Goal: Task Accomplishment & Management: Manage account settings

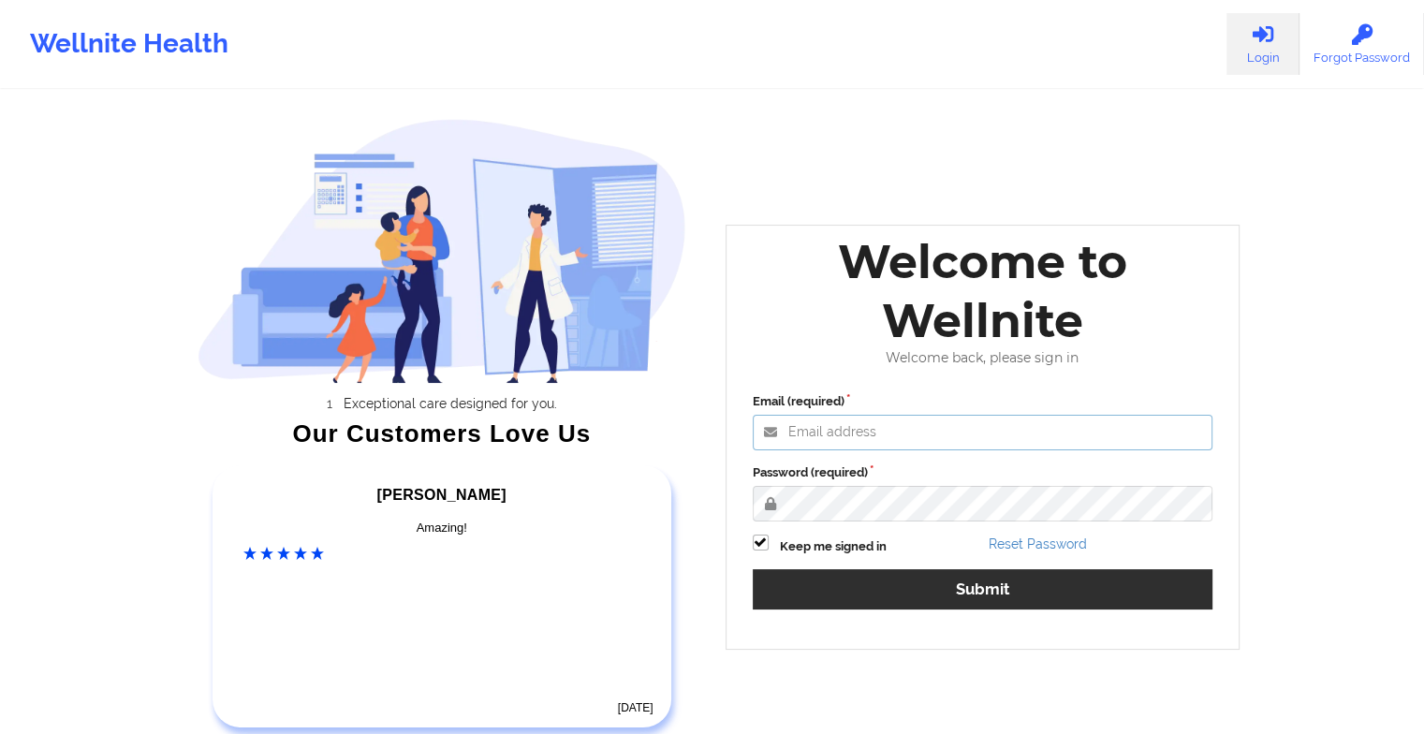
type input "[EMAIL_ADDRESS][DOMAIN_NAME]"
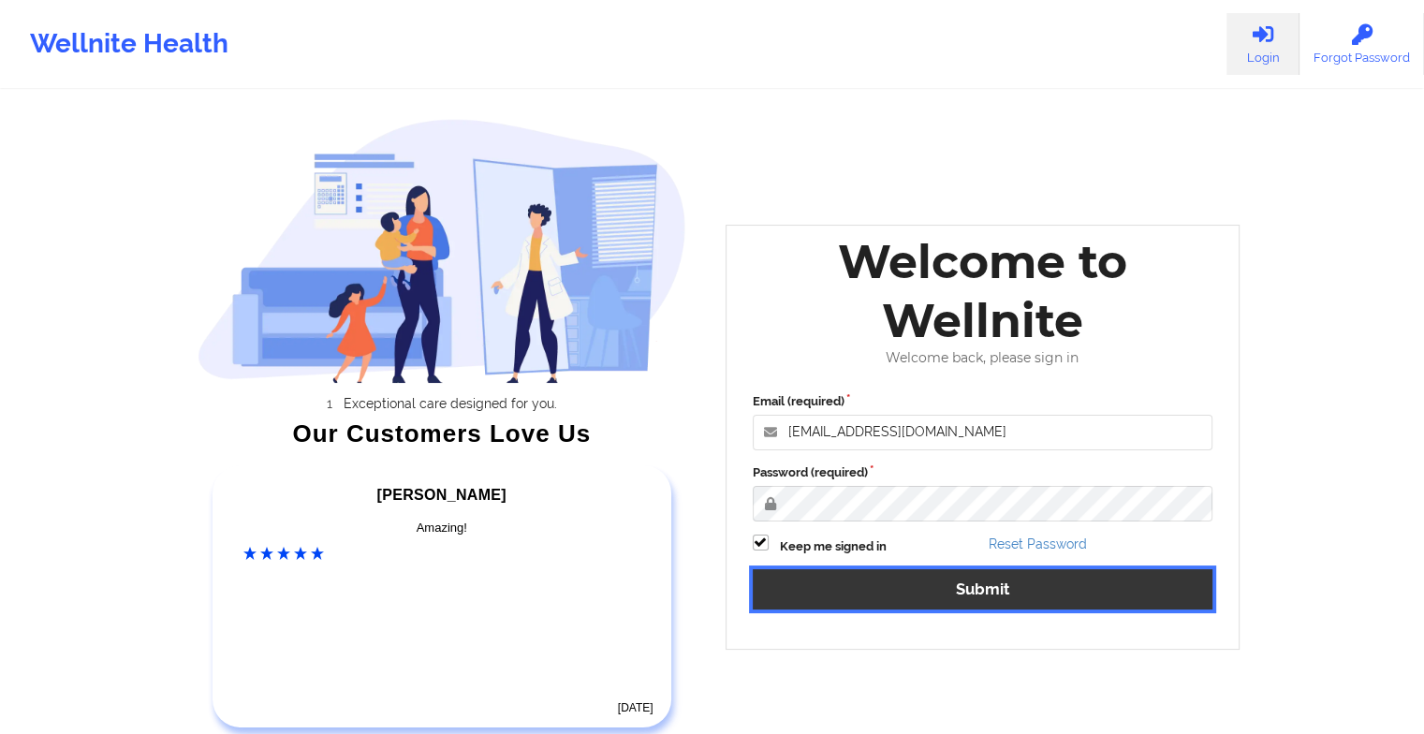
click at [838, 588] on button "Submit" at bounding box center [982, 589] width 460 height 40
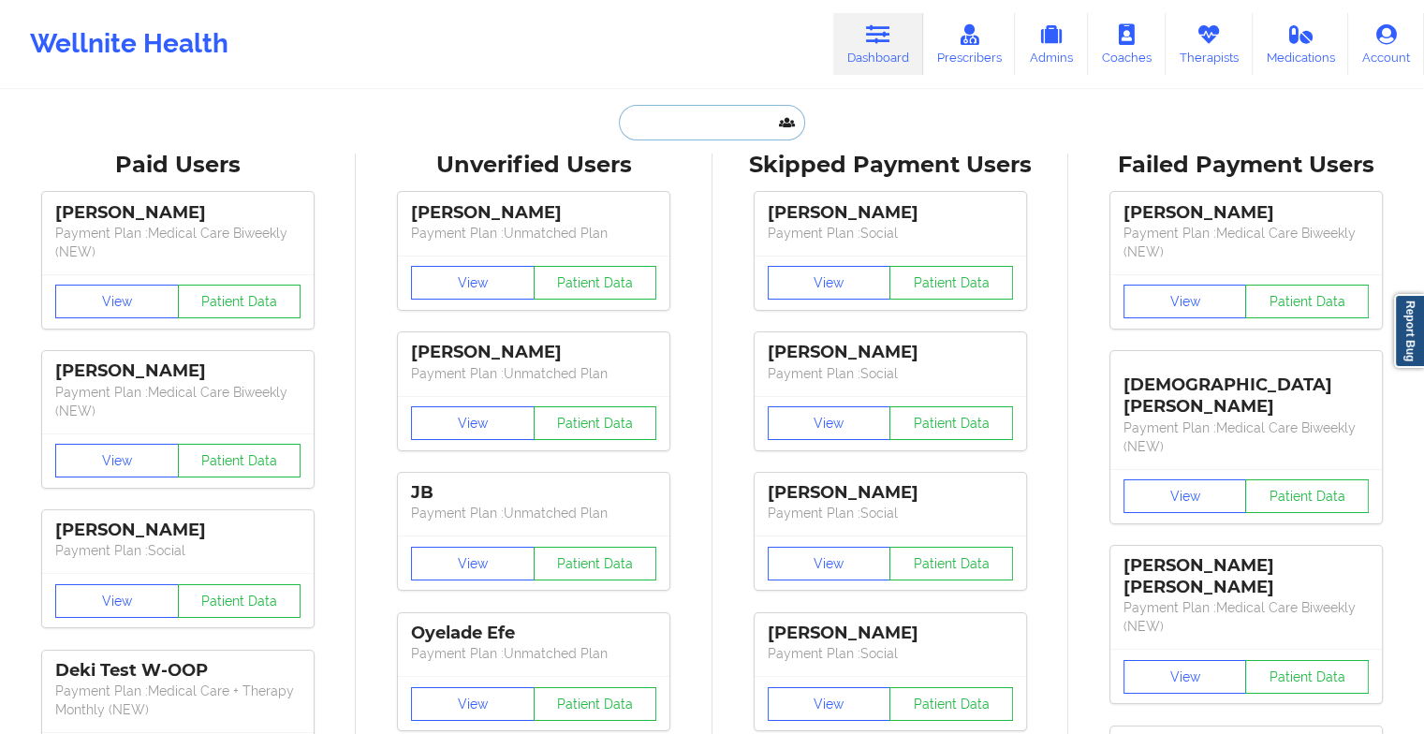
click at [699, 121] on input "text" at bounding box center [711, 123] width 185 height 36
paste input "[PERSON_NAME]"
type input "[PERSON_NAME]"
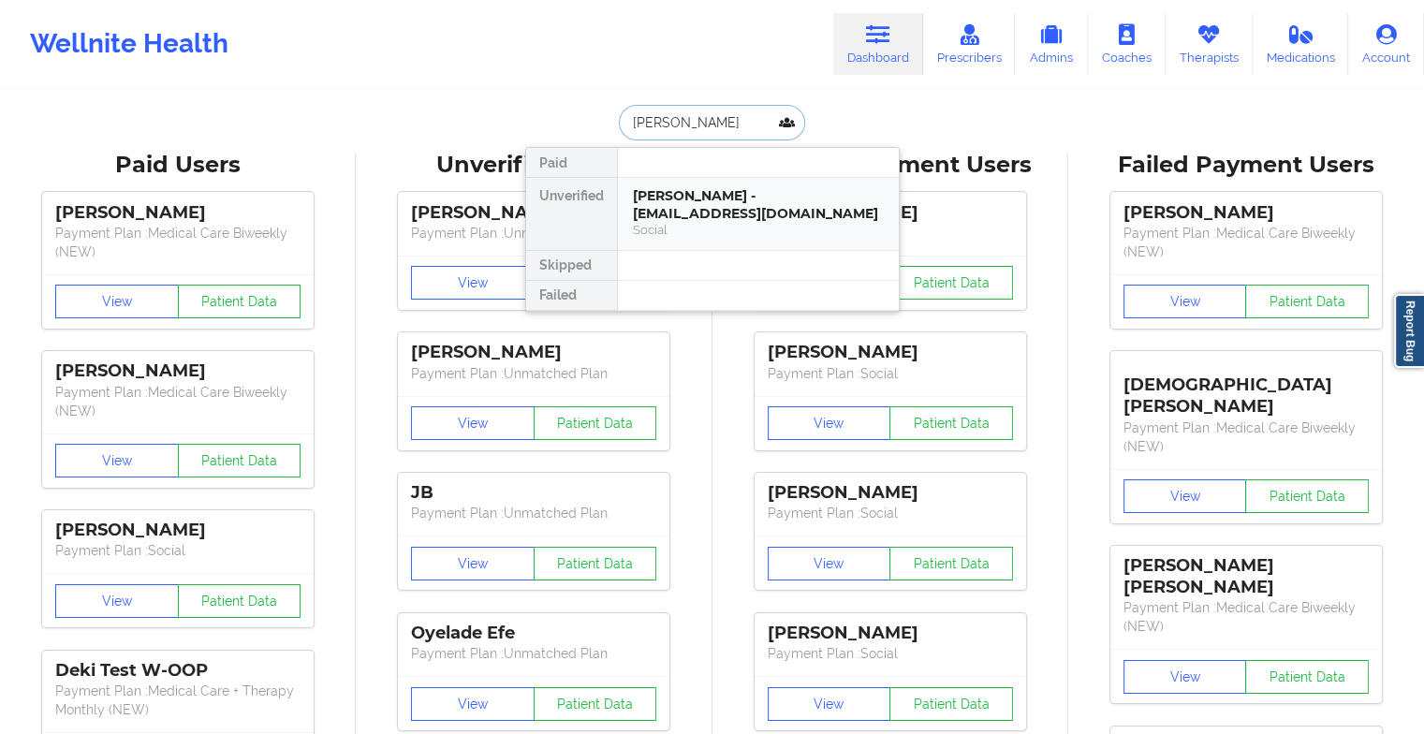
click at [678, 205] on div "[PERSON_NAME] - [EMAIL_ADDRESS][DOMAIN_NAME]" at bounding box center [758, 204] width 251 height 35
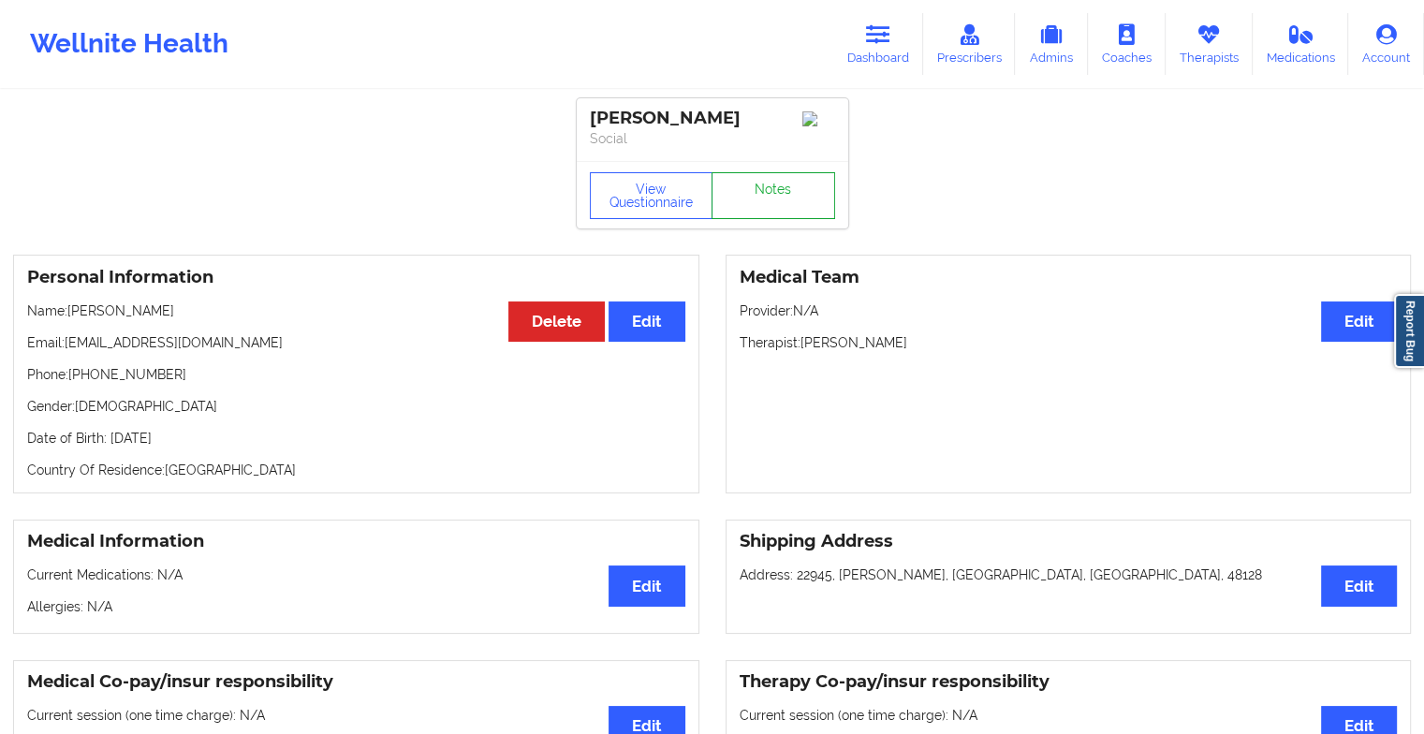
click at [782, 202] on link "Notes" at bounding box center [773, 195] width 124 height 47
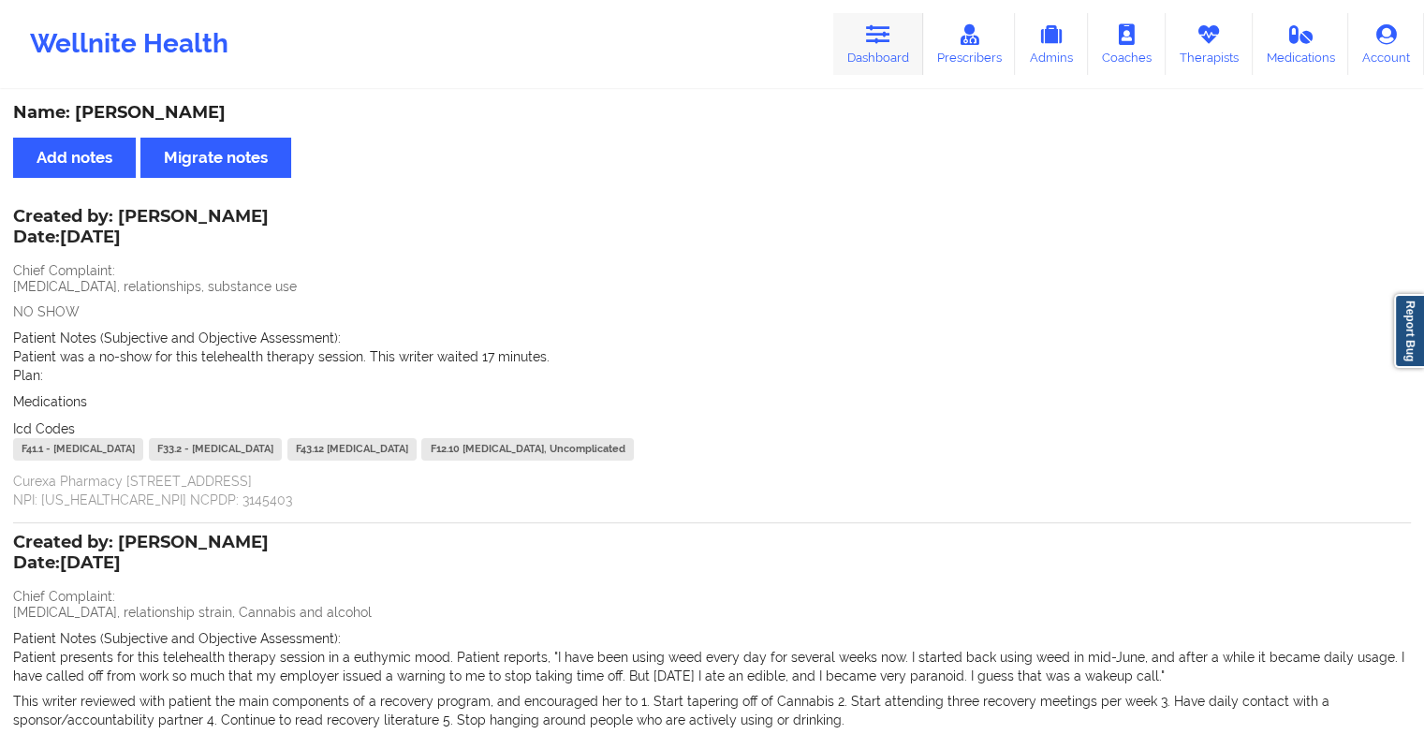
click at [865, 29] on link "Dashboard" at bounding box center [878, 44] width 90 height 62
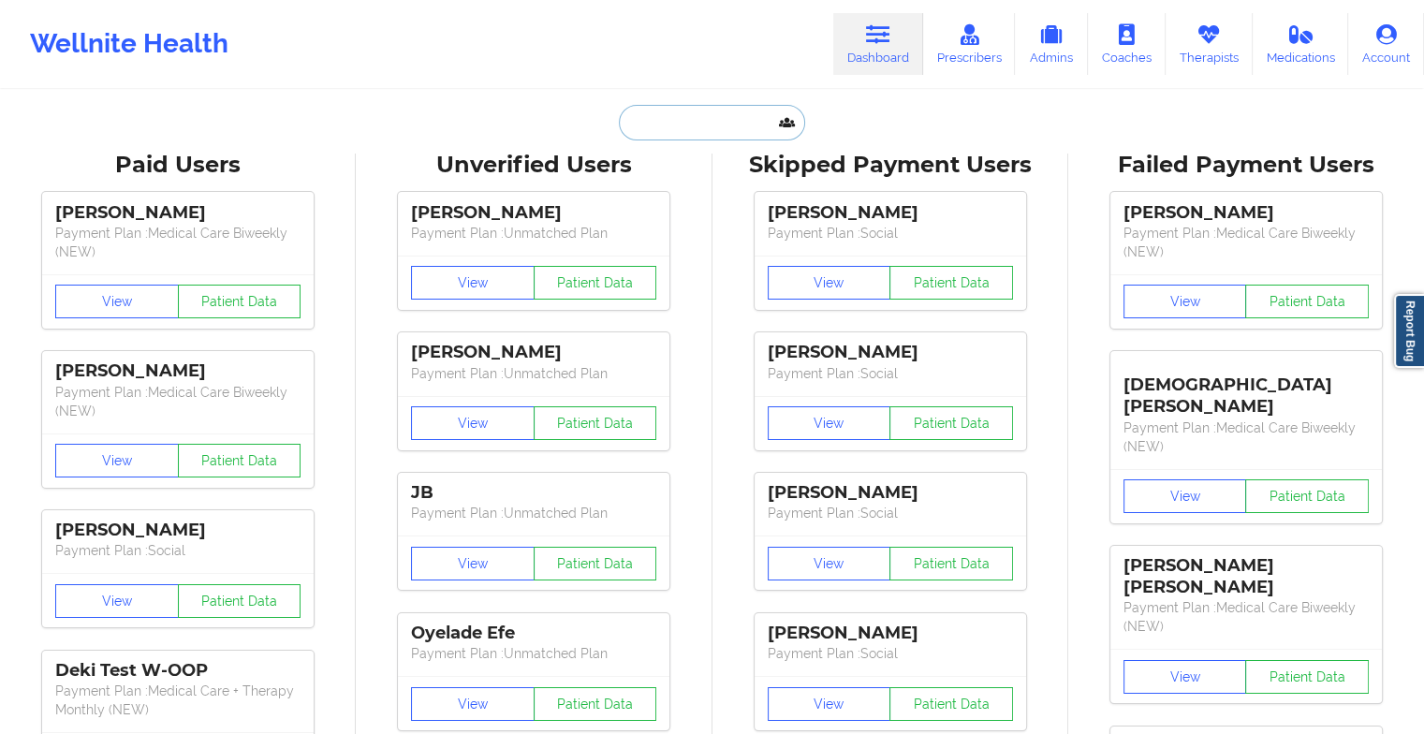
click at [647, 128] on input "text" at bounding box center [711, 123] width 185 height 36
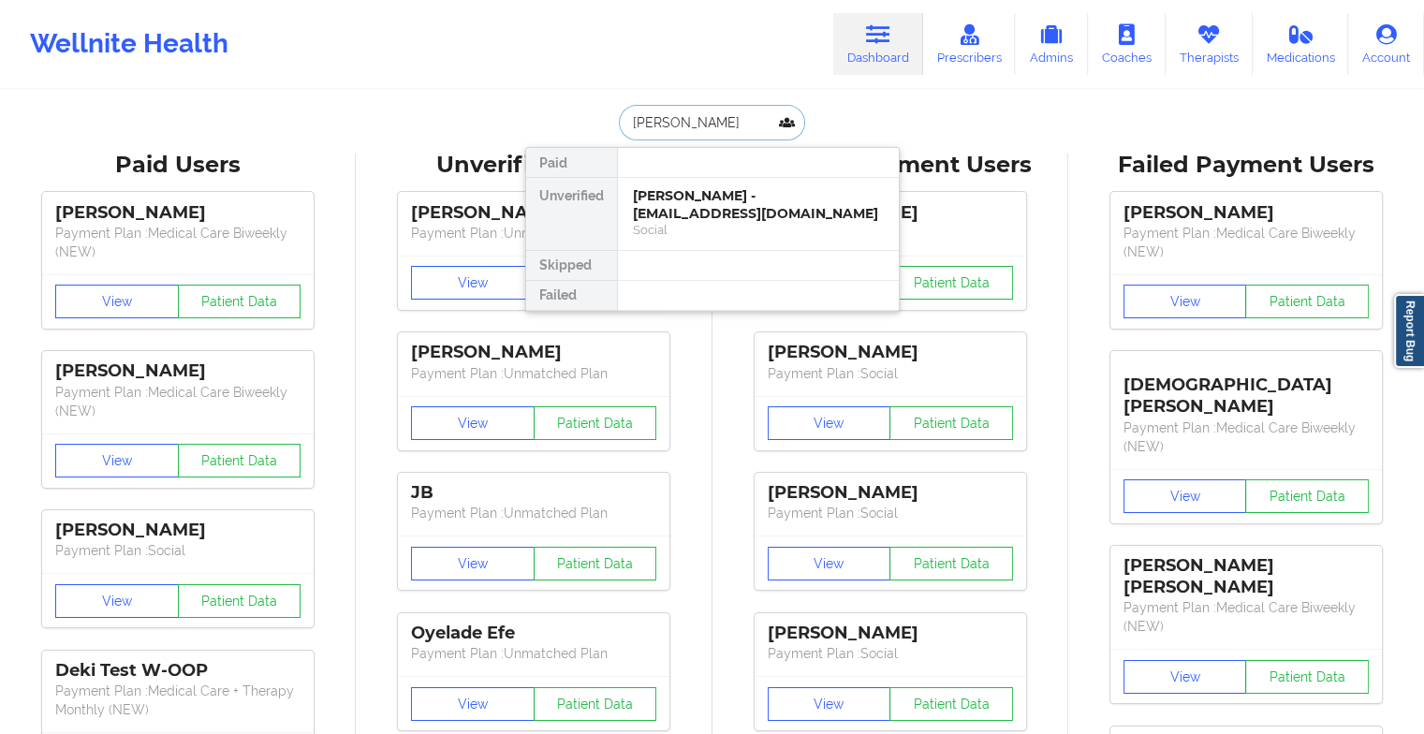
type input "[PERSON_NAME]"
click at [690, 217] on div "[PERSON_NAME] [PERSON_NAME] - [EMAIL_ADDRESS][DOMAIN_NAME]" at bounding box center [758, 204] width 251 height 35
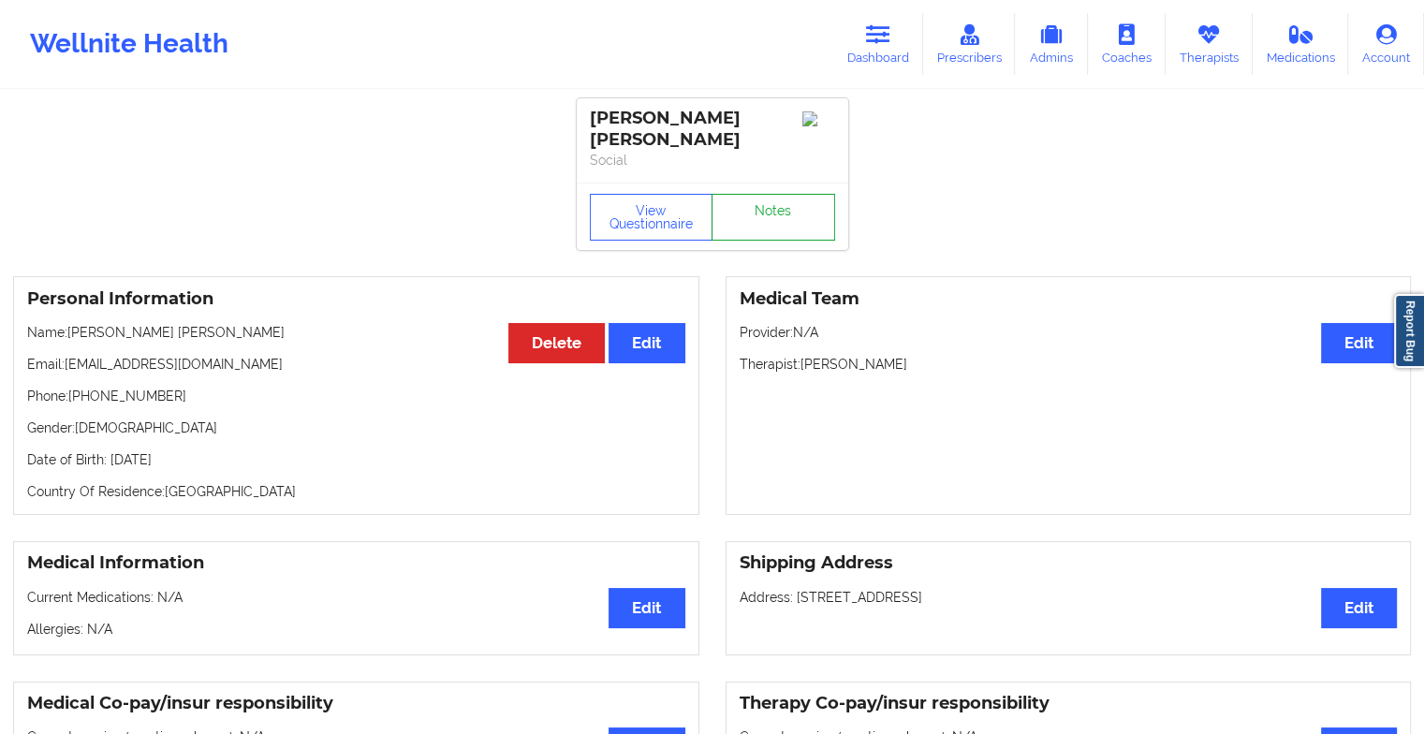
click at [762, 200] on link "Notes" at bounding box center [773, 217] width 124 height 47
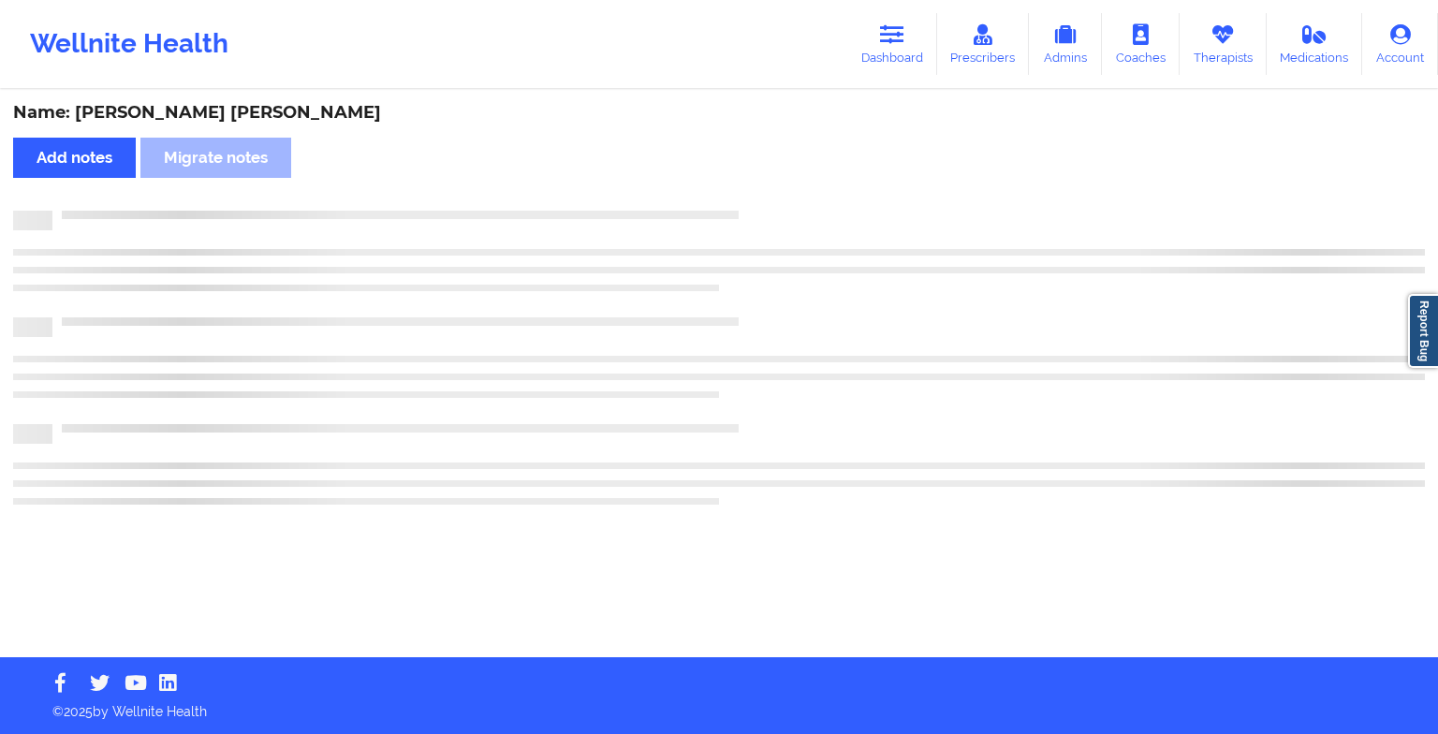
click at [762, 200] on div "Name: [PERSON_NAME] [PERSON_NAME] Add notes Migrate notes" at bounding box center [719, 374] width 1438 height 565
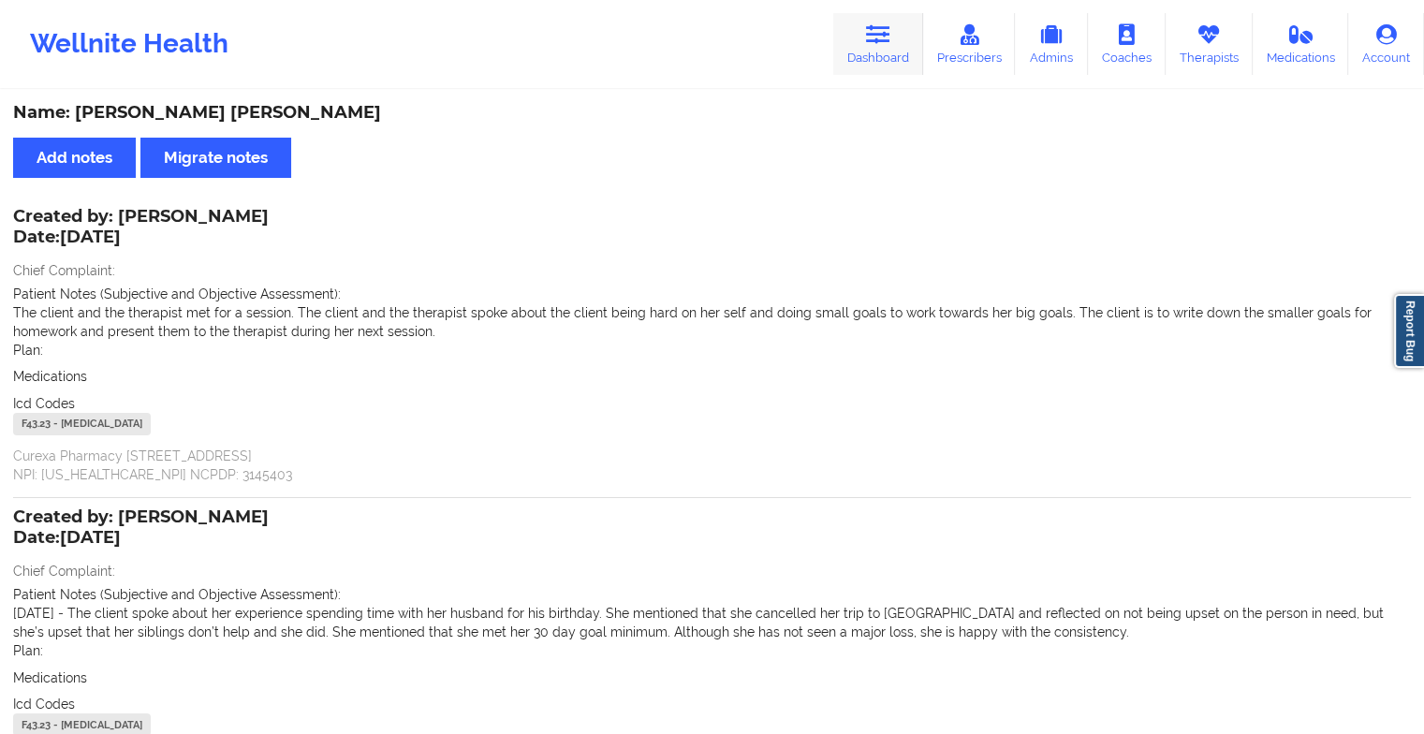
click at [872, 52] on link "Dashboard" at bounding box center [878, 44] width 90 height 62
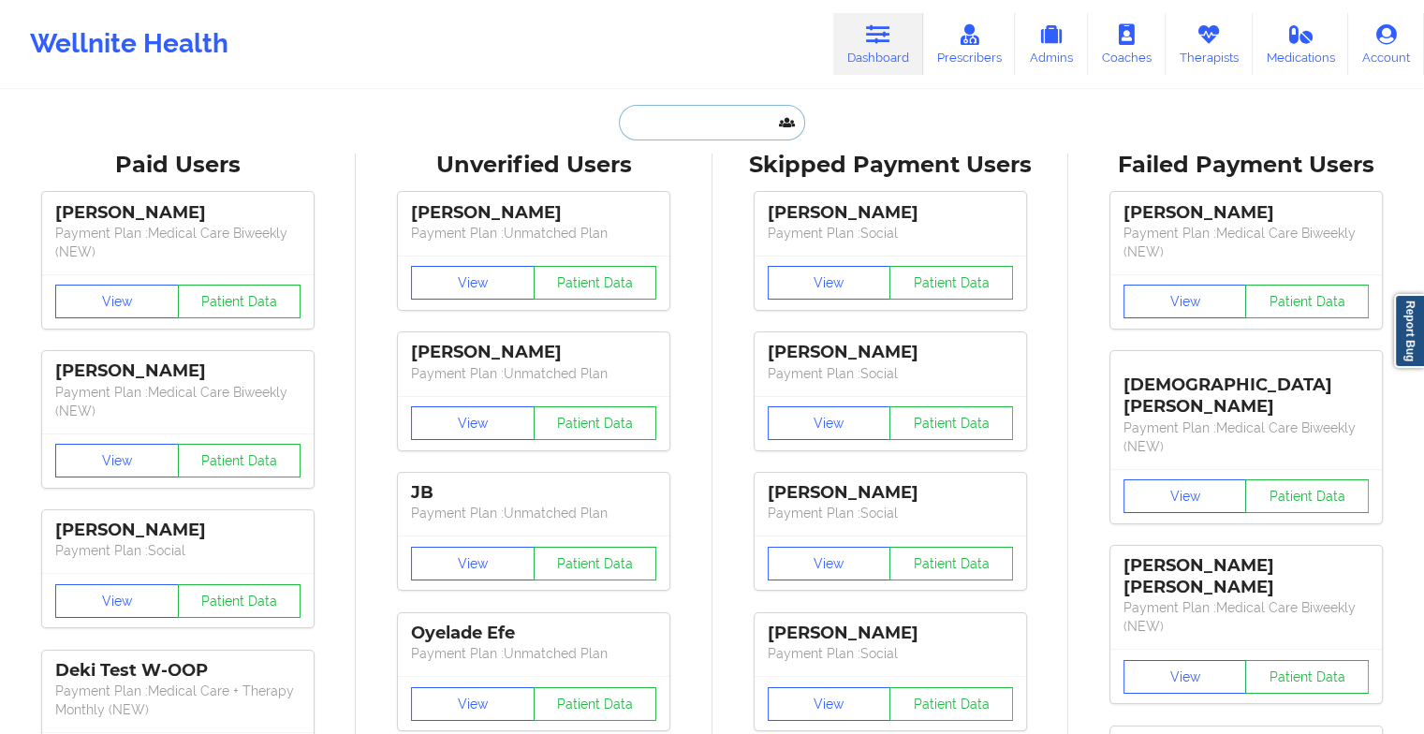
click at [678, 132] on input "text" at bounding box center [711, 123] width 185 height 36
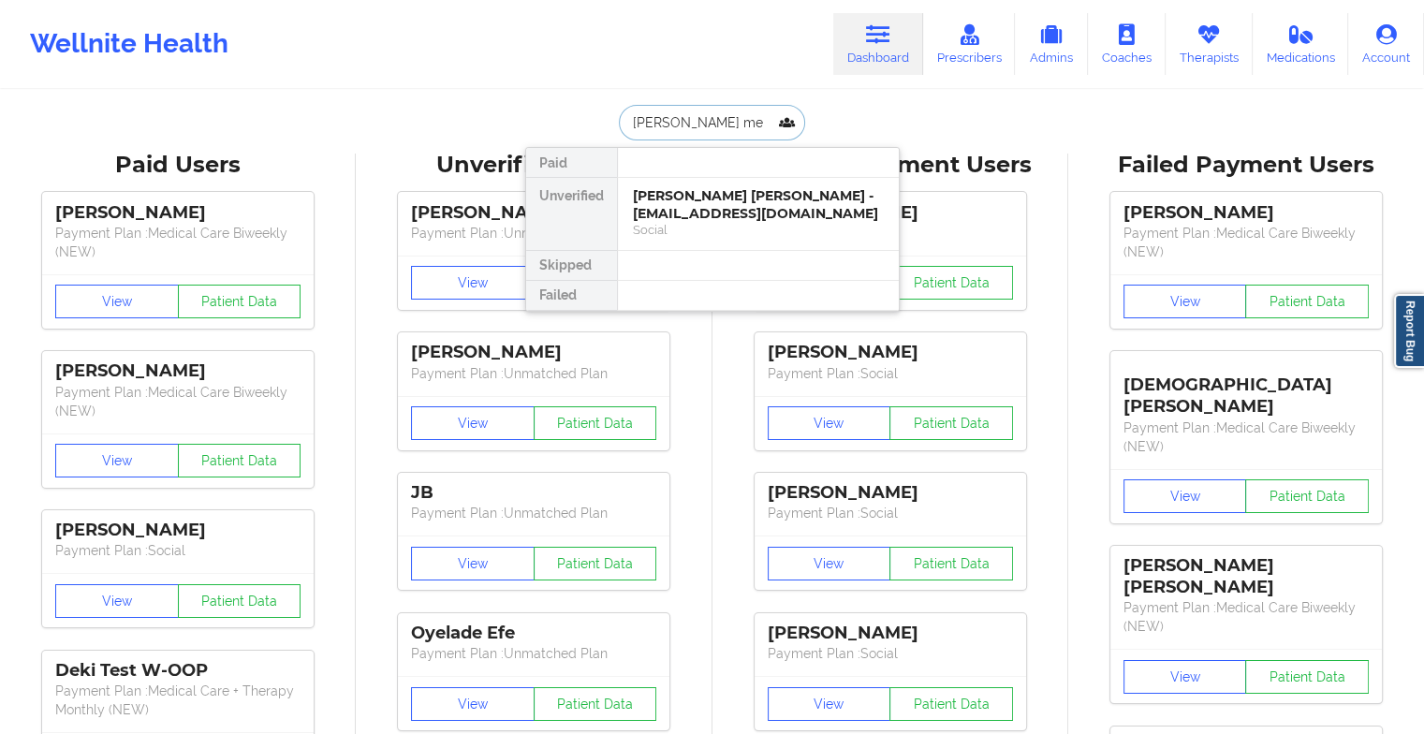
type input "[PERSON_NAME] [PERSON_NAME]"
click at [696, 222] on div "Social" at bounding box center [758, 230] width 251 height 16
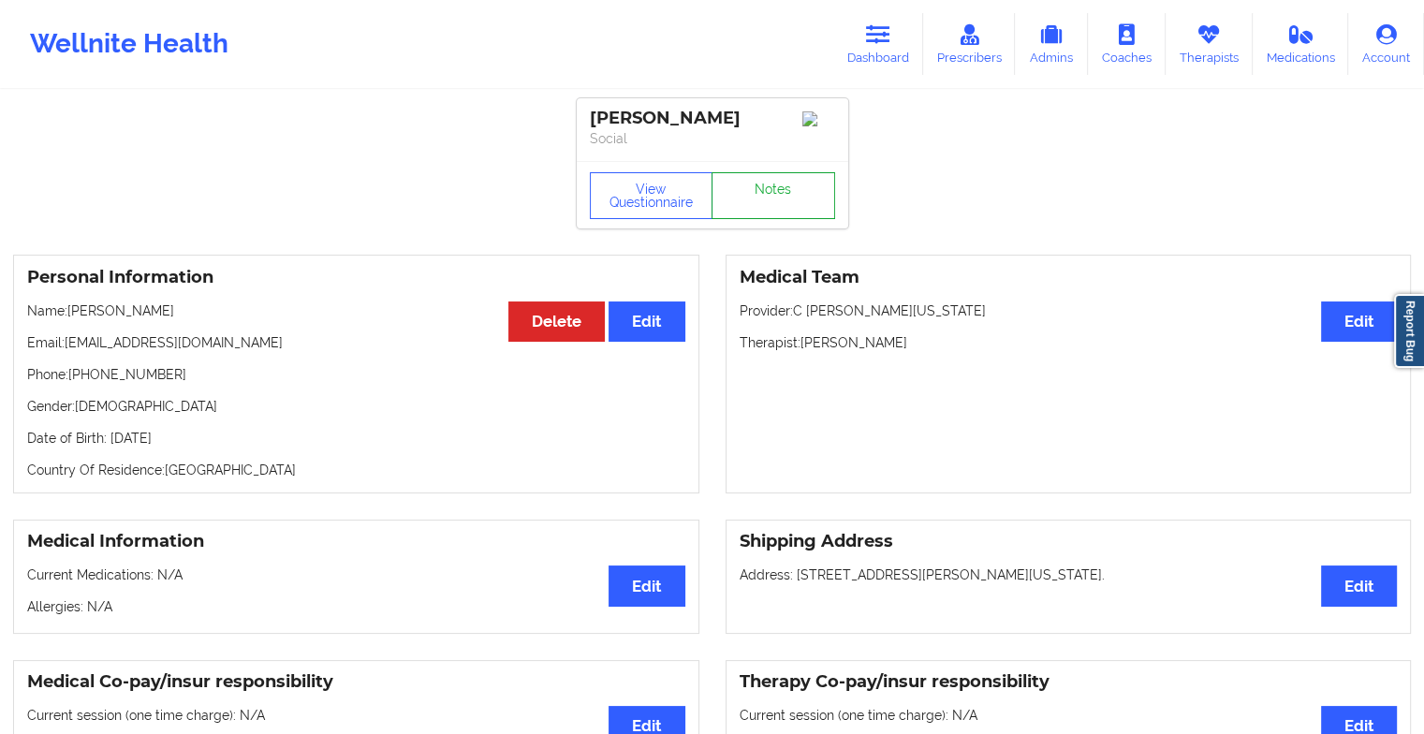
click at [771, 198] on link "Notes" at bounding box center [773, 195] width 124 height 47
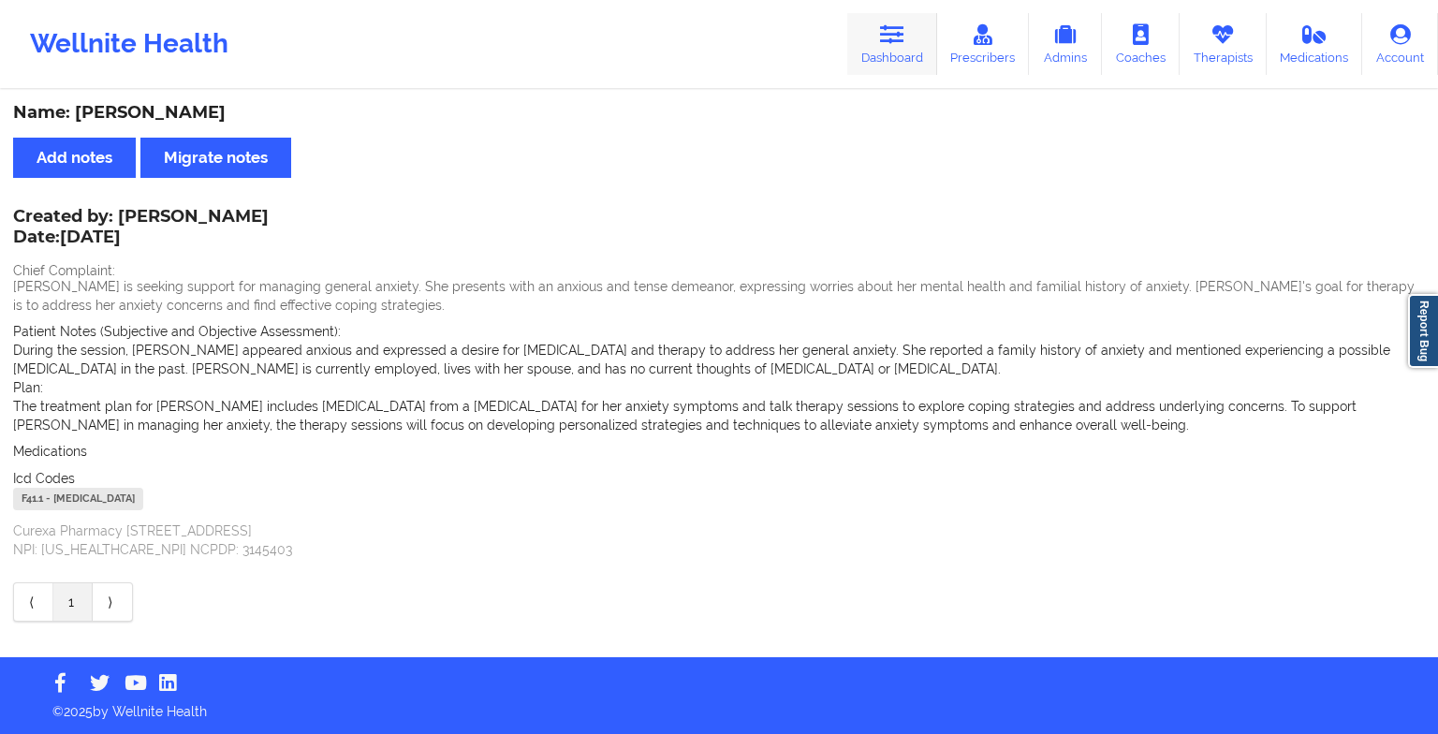
click at [913, 60] on link "Dashboard" at bounding box center [892, 44] width 90 height 62
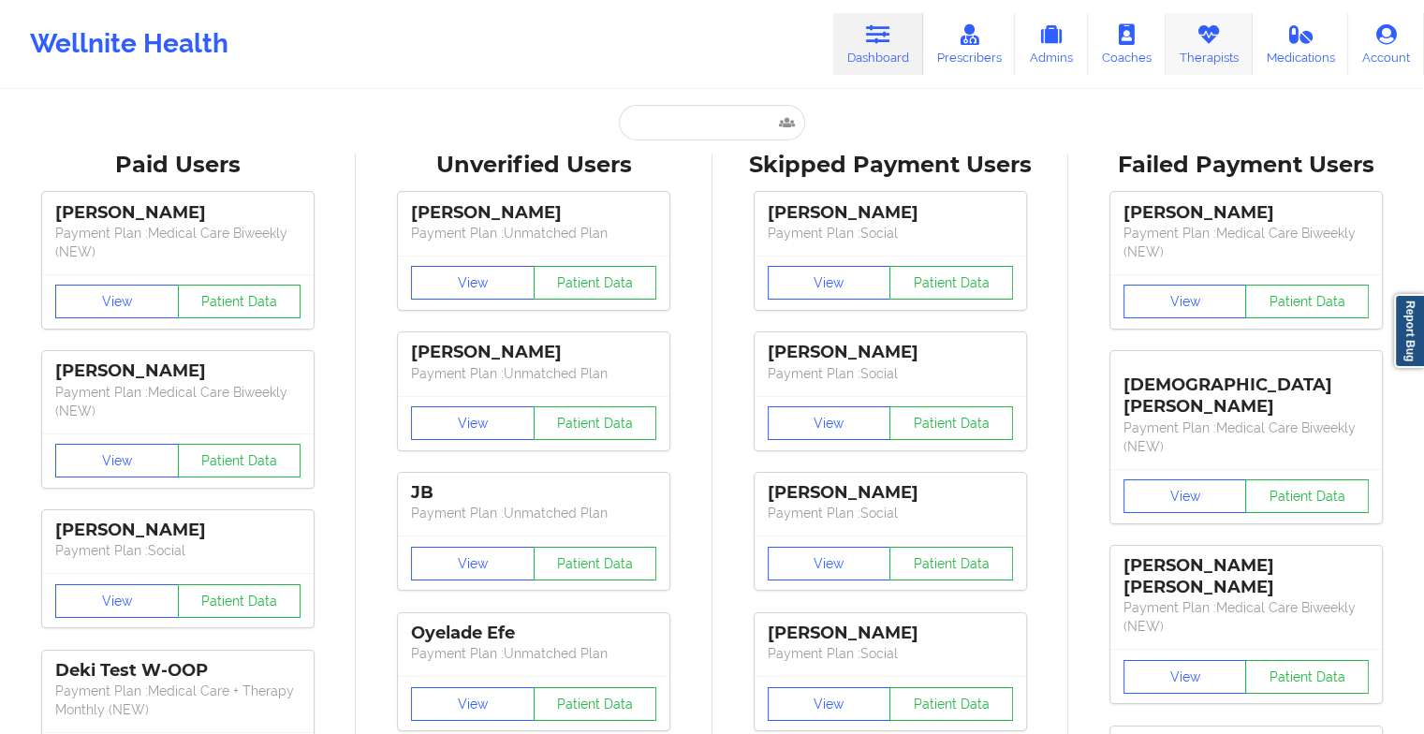
click at [1228, 39] on link "Therapists" at bounding box center [1208, 44] width 87 height 62
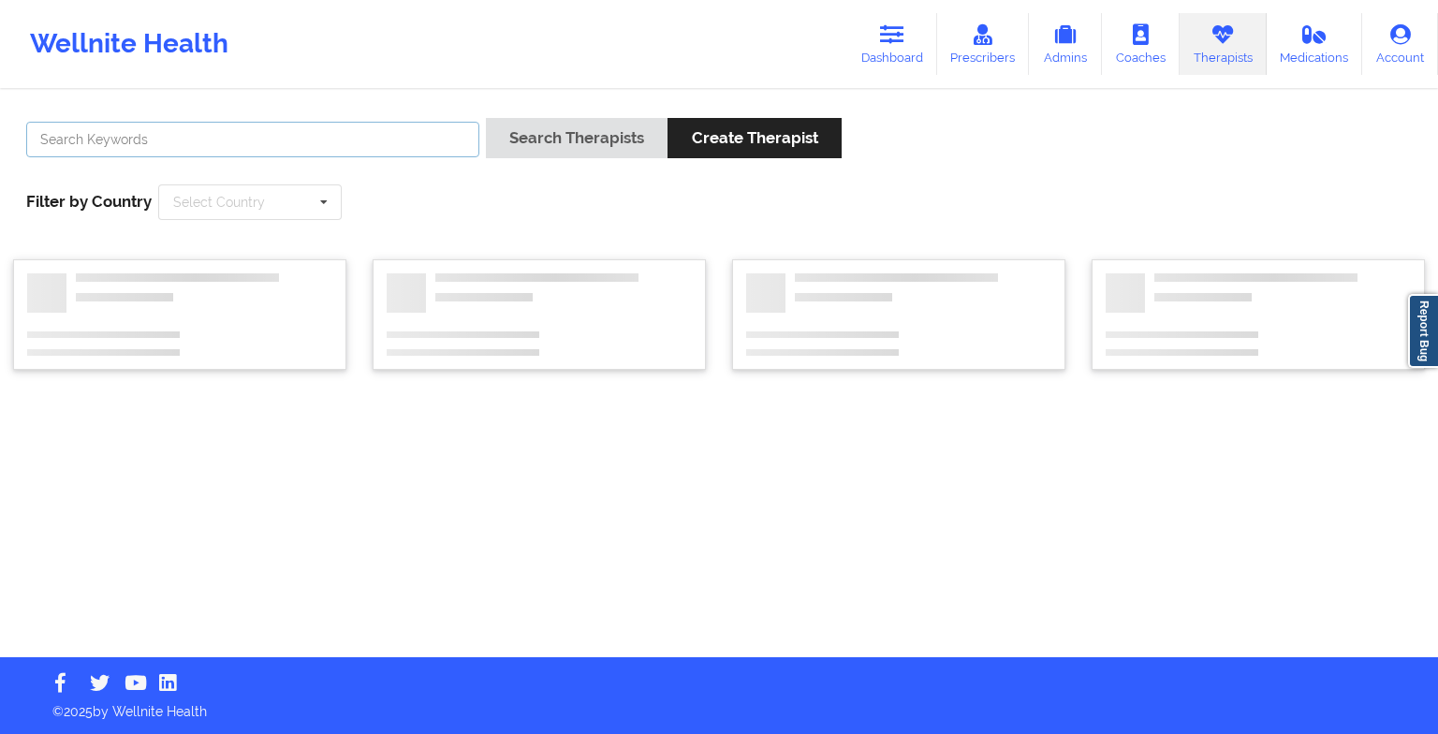
click at [120, 150] on input "text" at bounding box center [252, 140] width 453 height 36
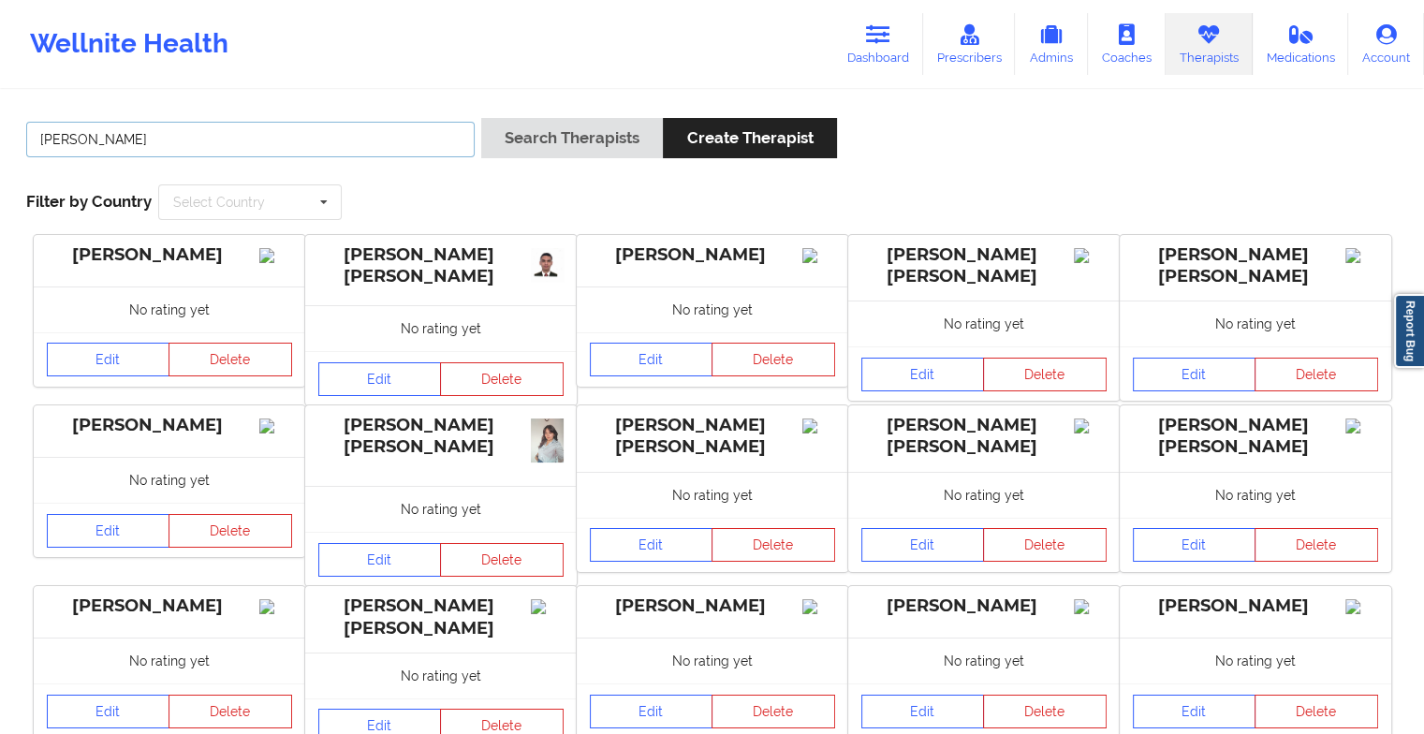
click at [481, 118] on button "Search Therapists" at bounding box center [572, 138] width 182 height 40
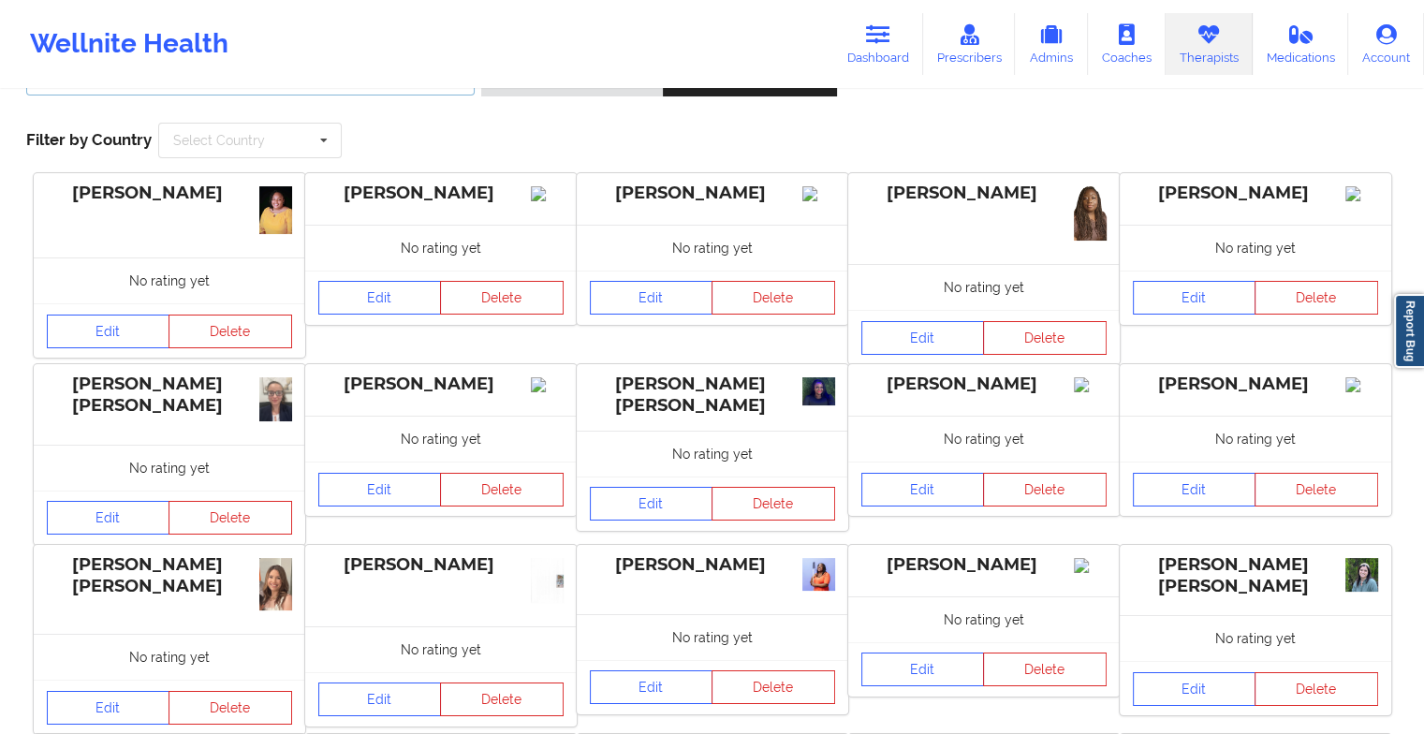
scroll to position [356, 0]
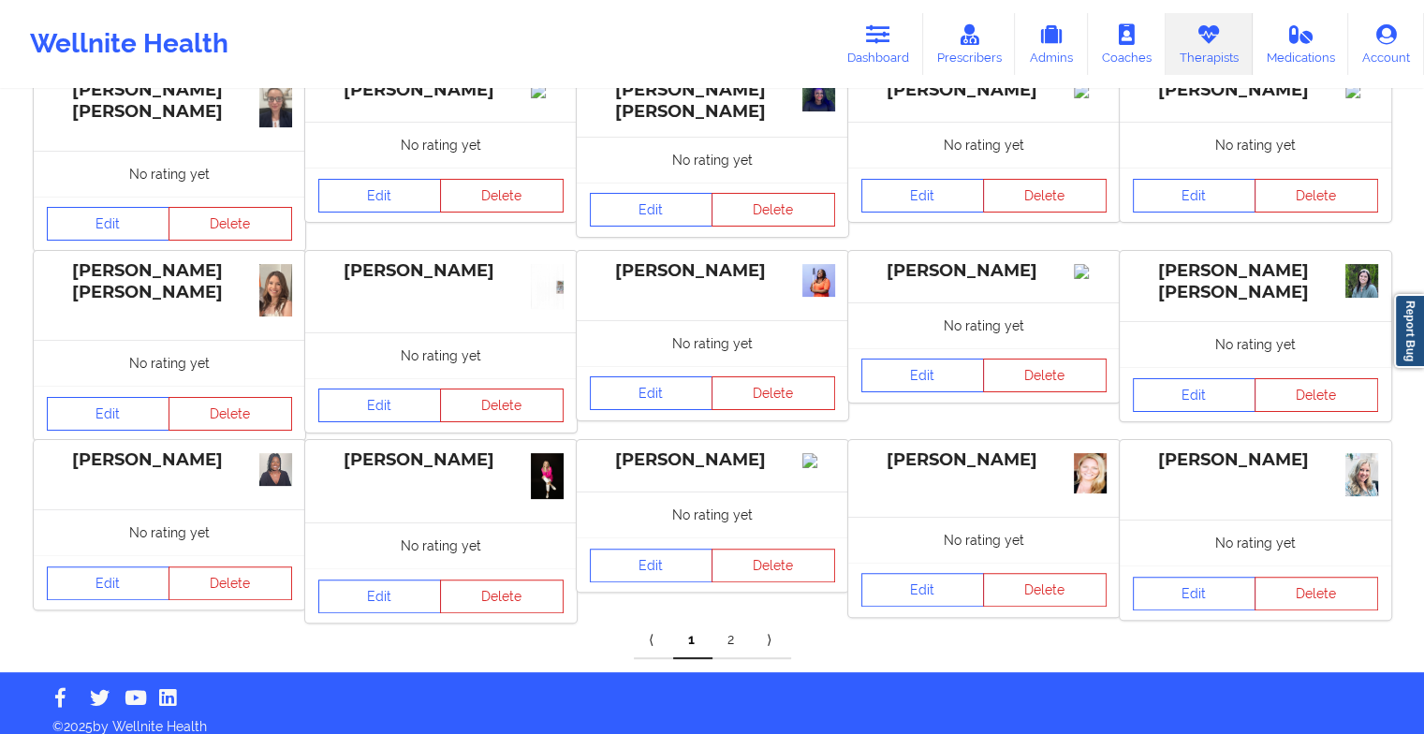
click at [735, 627] on link "2" at bounding box center [731, 639] width 39 height 37
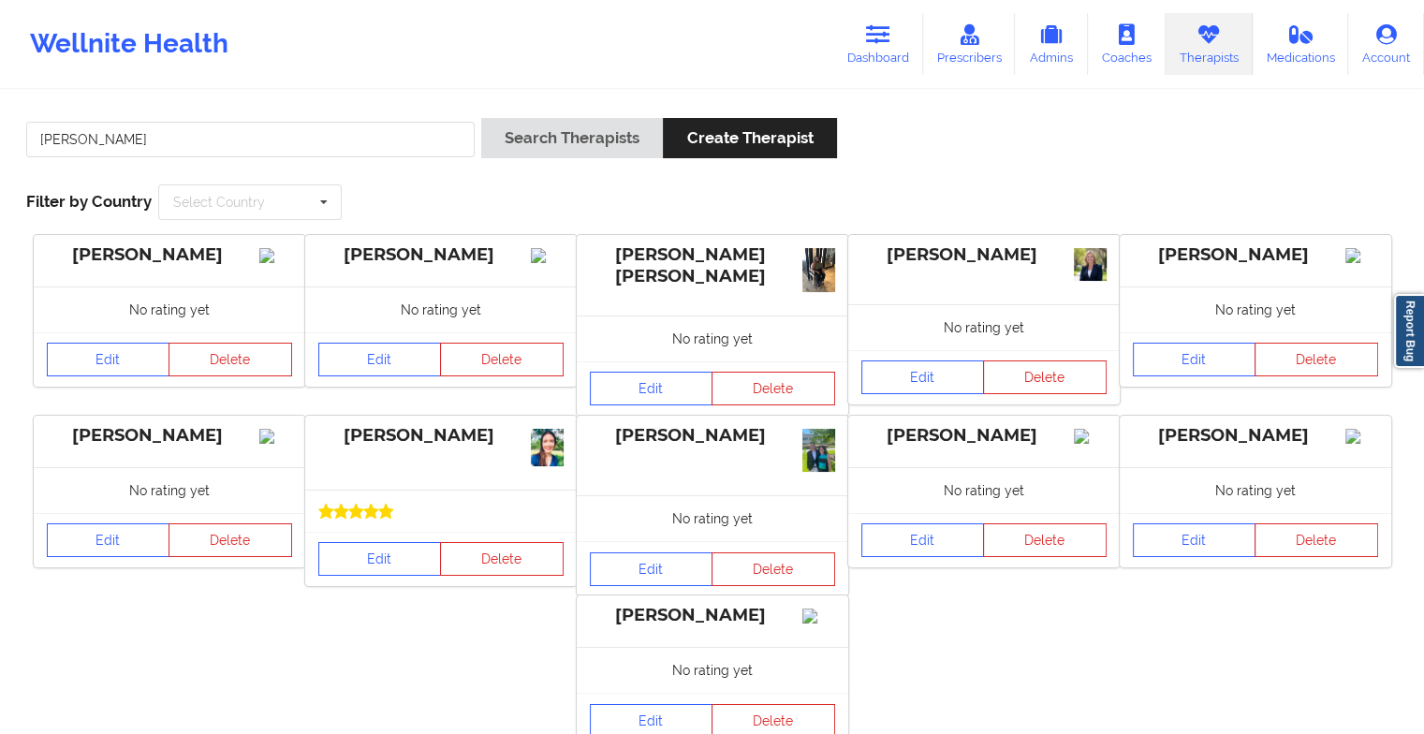
scroll to position [155, 0]
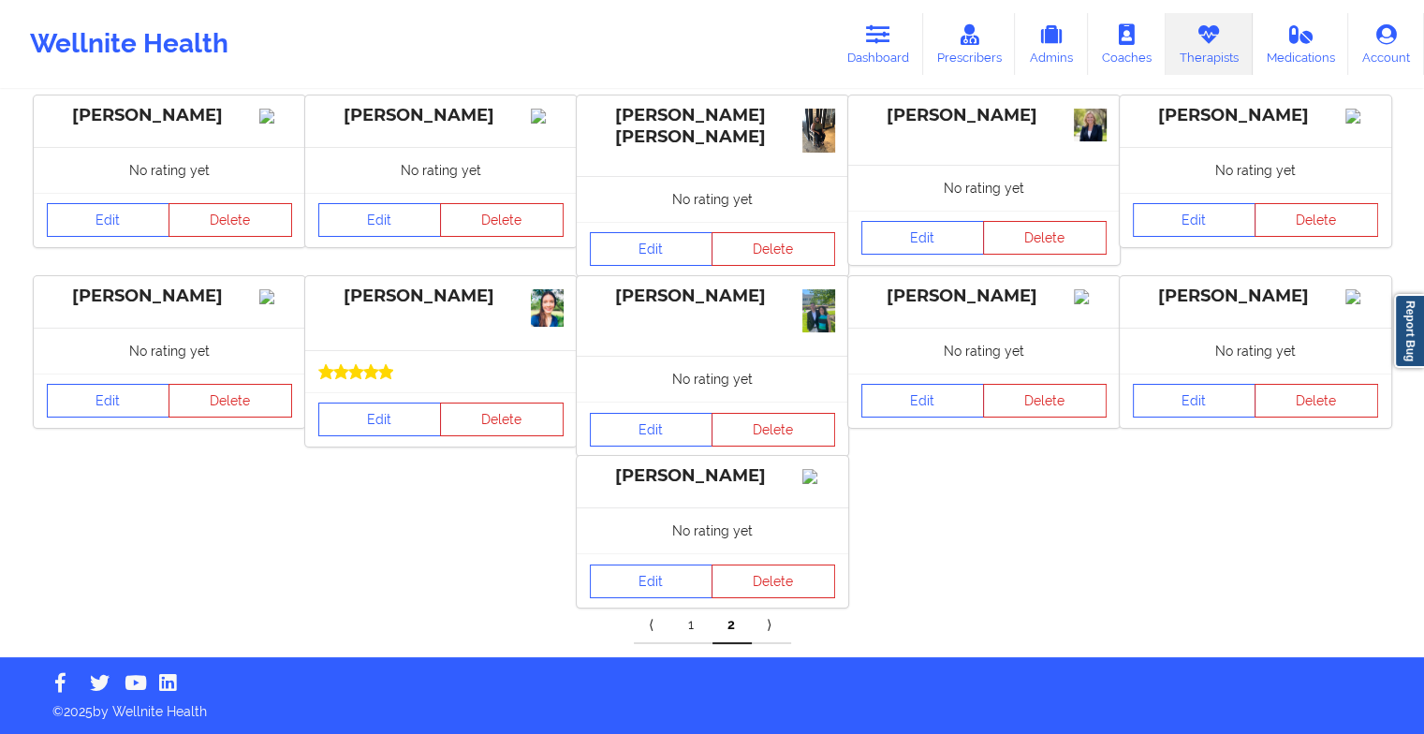
click at [697, 629] on link "1" at bounding box center [692, 624] width 39 height 37
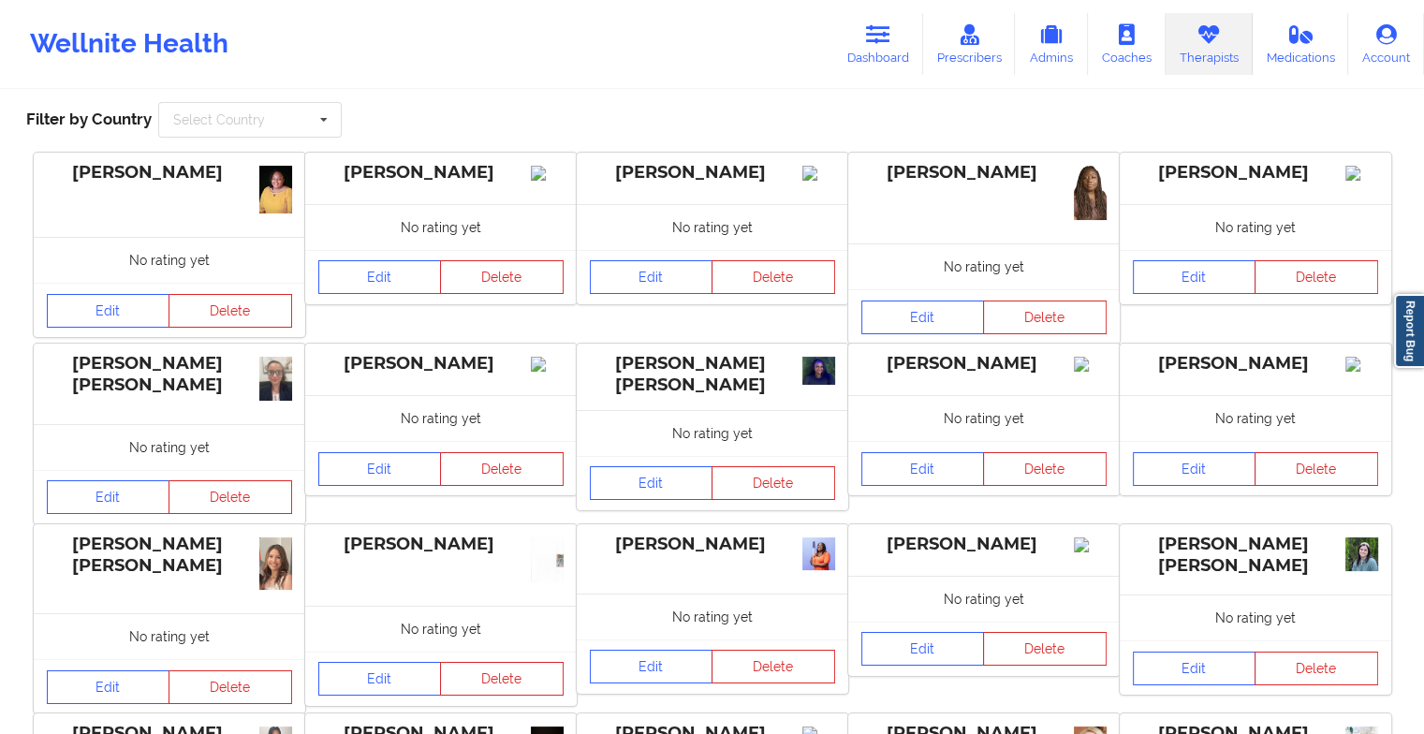
scroll to position [0, 0]
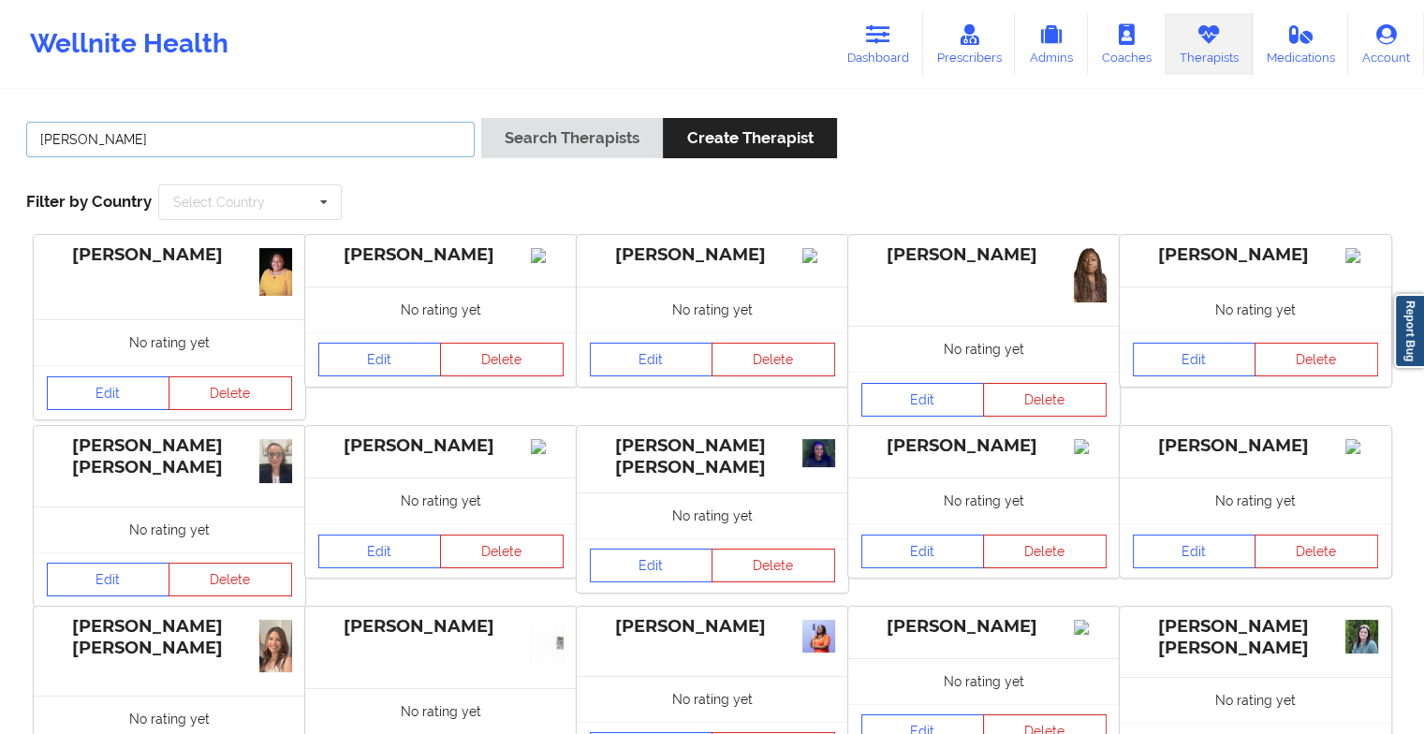
click at [255, 127] on input "[PERSON_NAME]" at bounding box center [250, 140] width 448 height 36
click at [481, 118] on button "Search Therapists" at bounding box center [572, 138] width 182 height 40
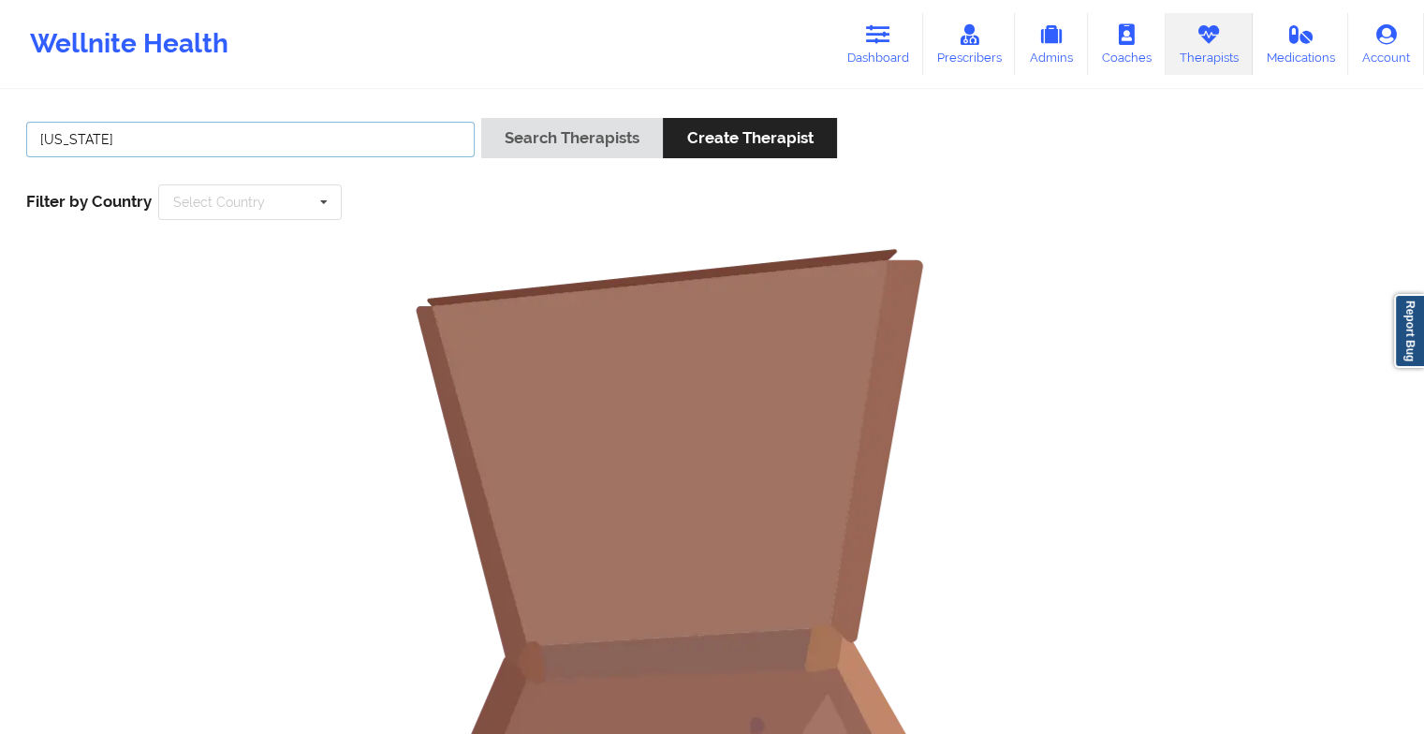
click at [481, 118] on button "Search Therapists" at bounding box center [572, 138] width 182 height 40
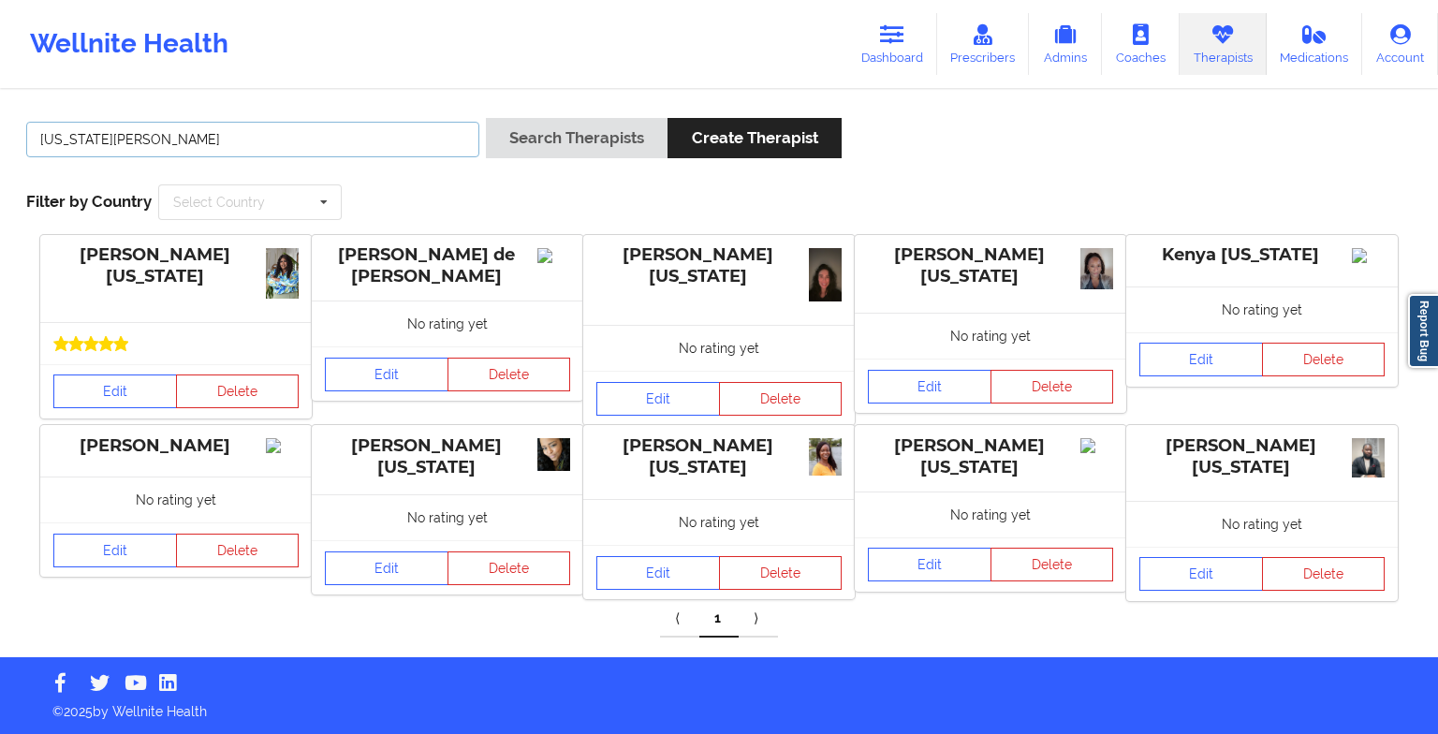
type input "[US_STATE][PERSON_NAME]"
click at [486, 118] on button "Search Therapists" at bounding box center [577, 138] width 182 height 40
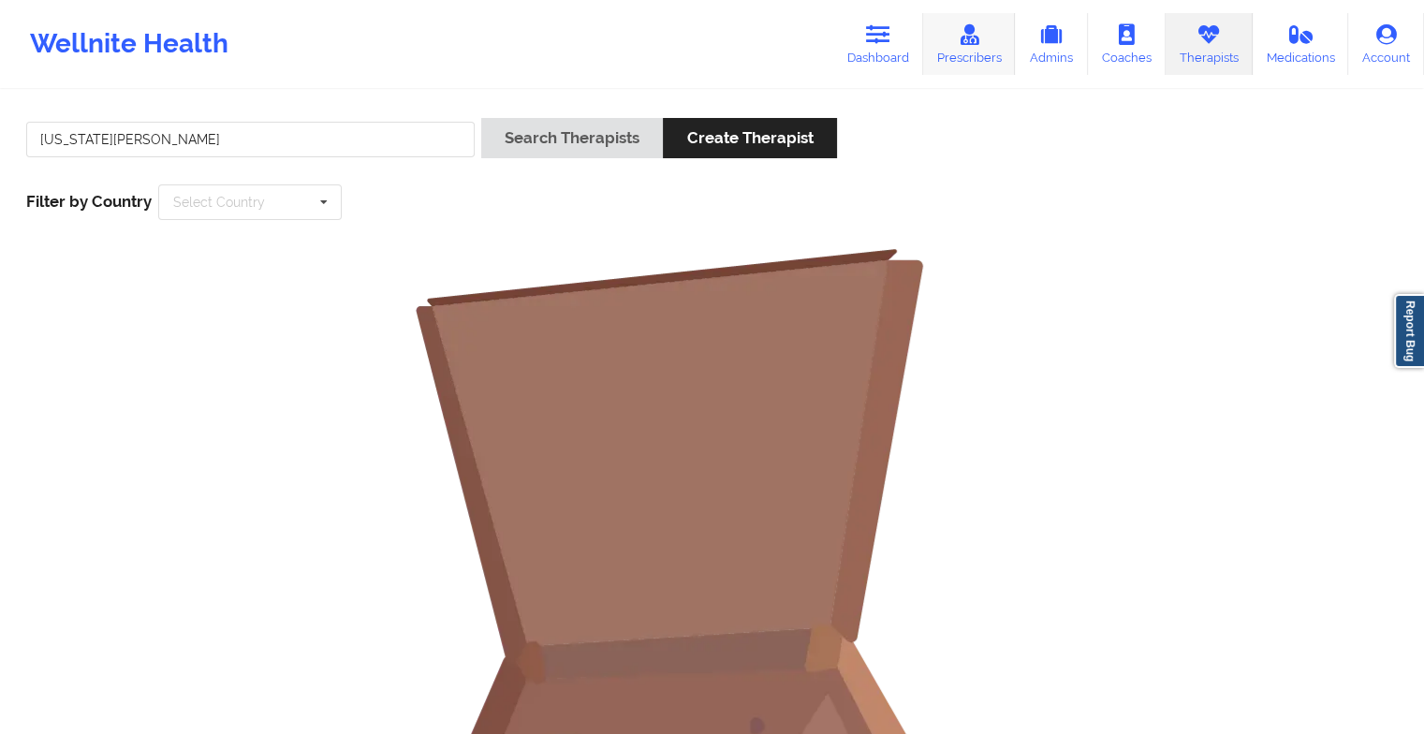
click at [990, 28] on link "Prescribers" at bounding box center [969, 44] width 93 height 62
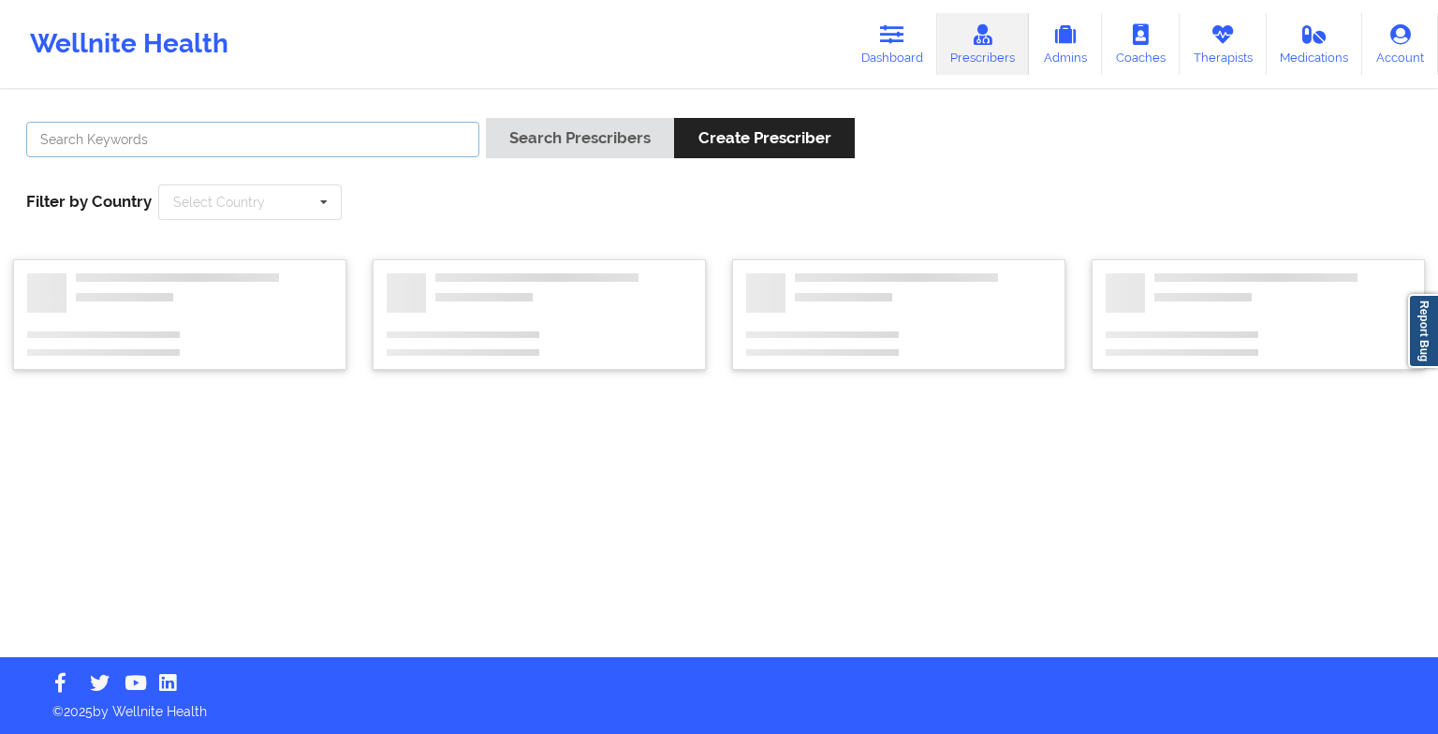
click at [226, 150] on input "text" at bounding box center [252, 140] width 453 height 36
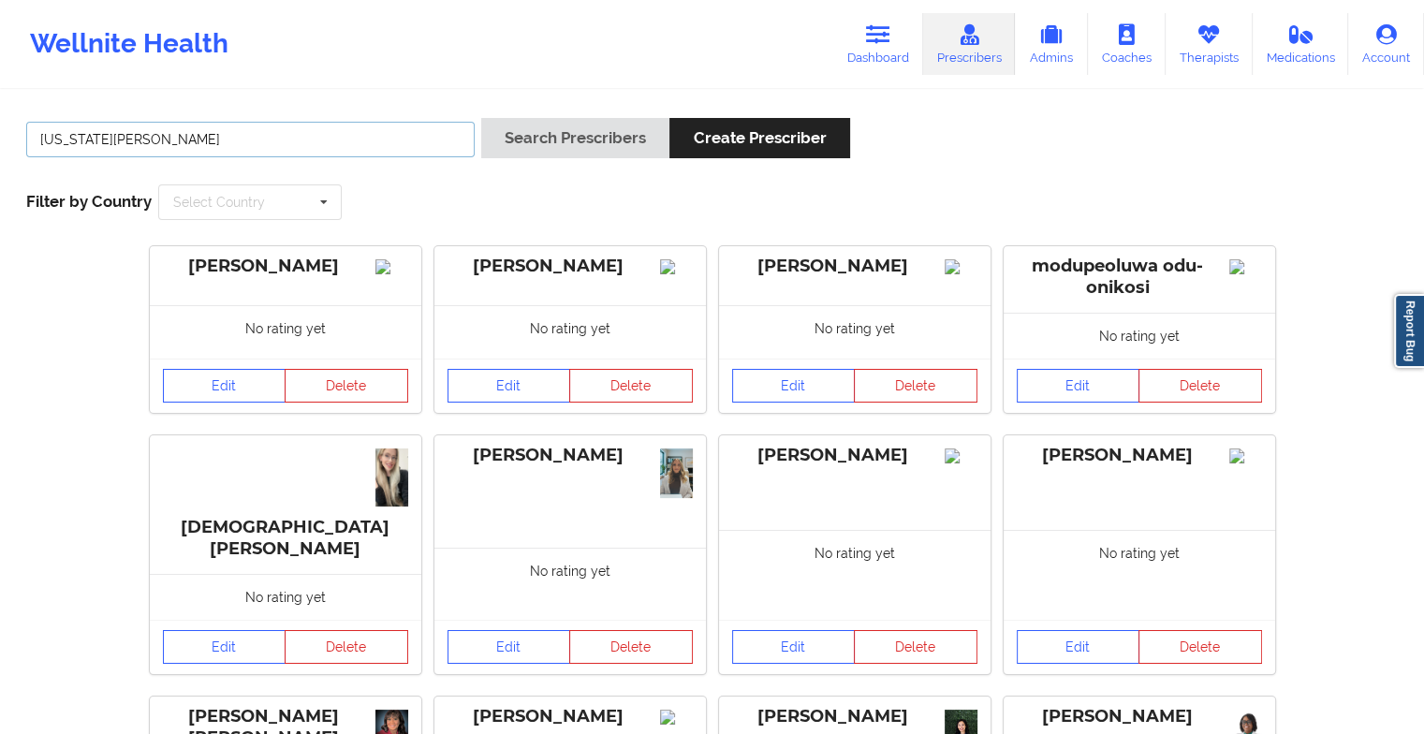
type input "[US_STATE][PERSON_NAME]"
click at [481, 118] on button "Search Prescribers" at bounding box center [575, 138] width 188 height 40
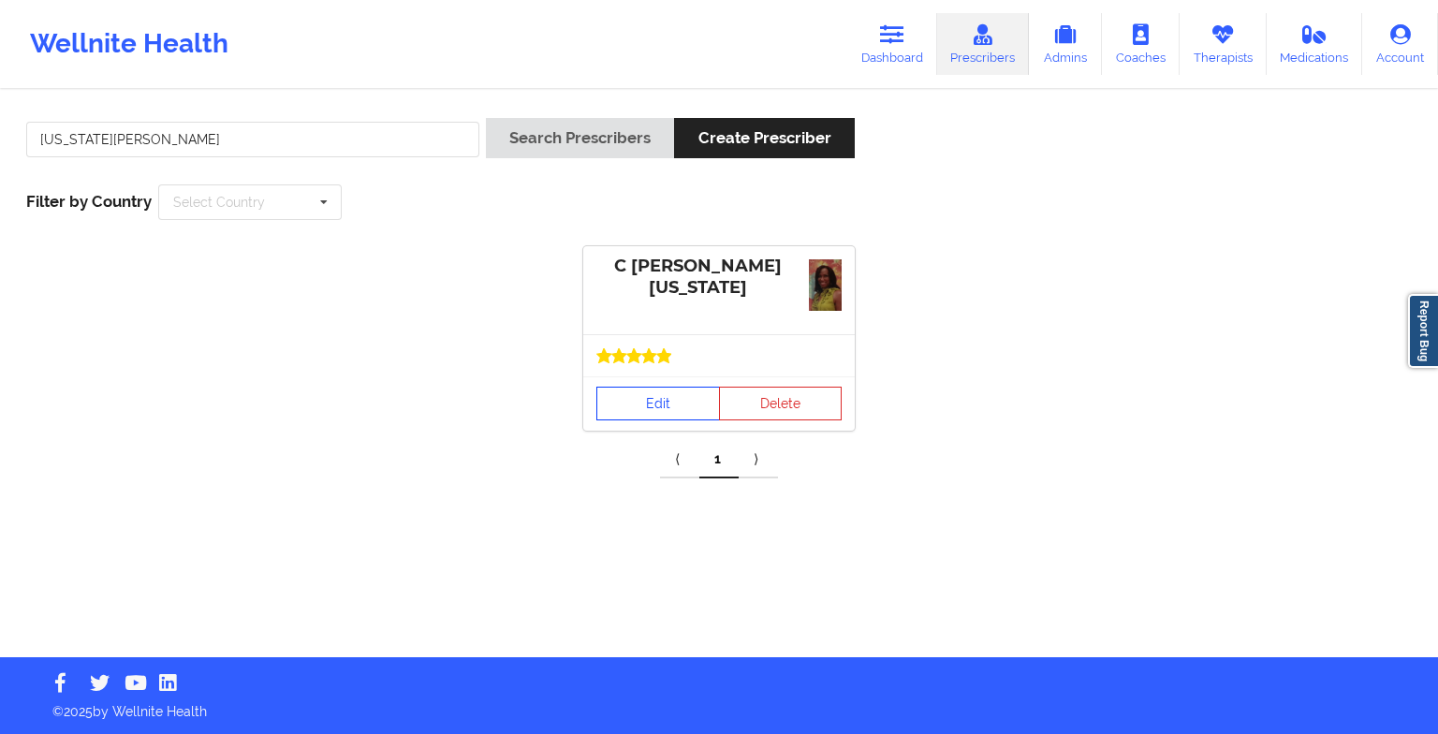
click at [613, 373] on div "C [PERSON_NAME][US_STATE] Edit Delete" at bounding box center [718, 338] width 271 height 184
click at [618, 391] on link "Edit" at bounding box center [658, 404] width 124 height 34
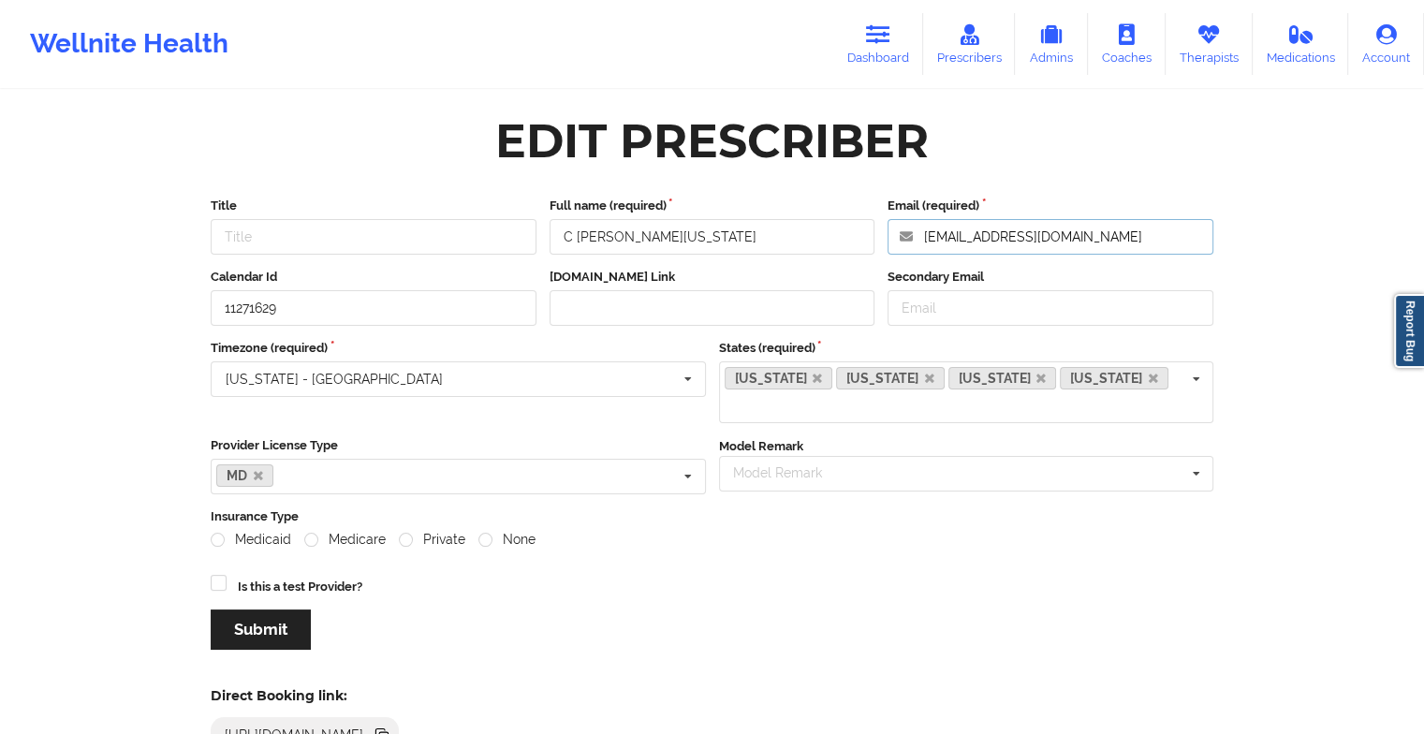
drag, startPoint x: 1155, startPoint y: 236, endPoint x: 889, endPoint y: 243, distance: 265.9
click at [889, 243] on input "[EMAIL_ADDRESS][DOMAIN_NAME]" at bounding box center [1050, 237] width 326 height 36
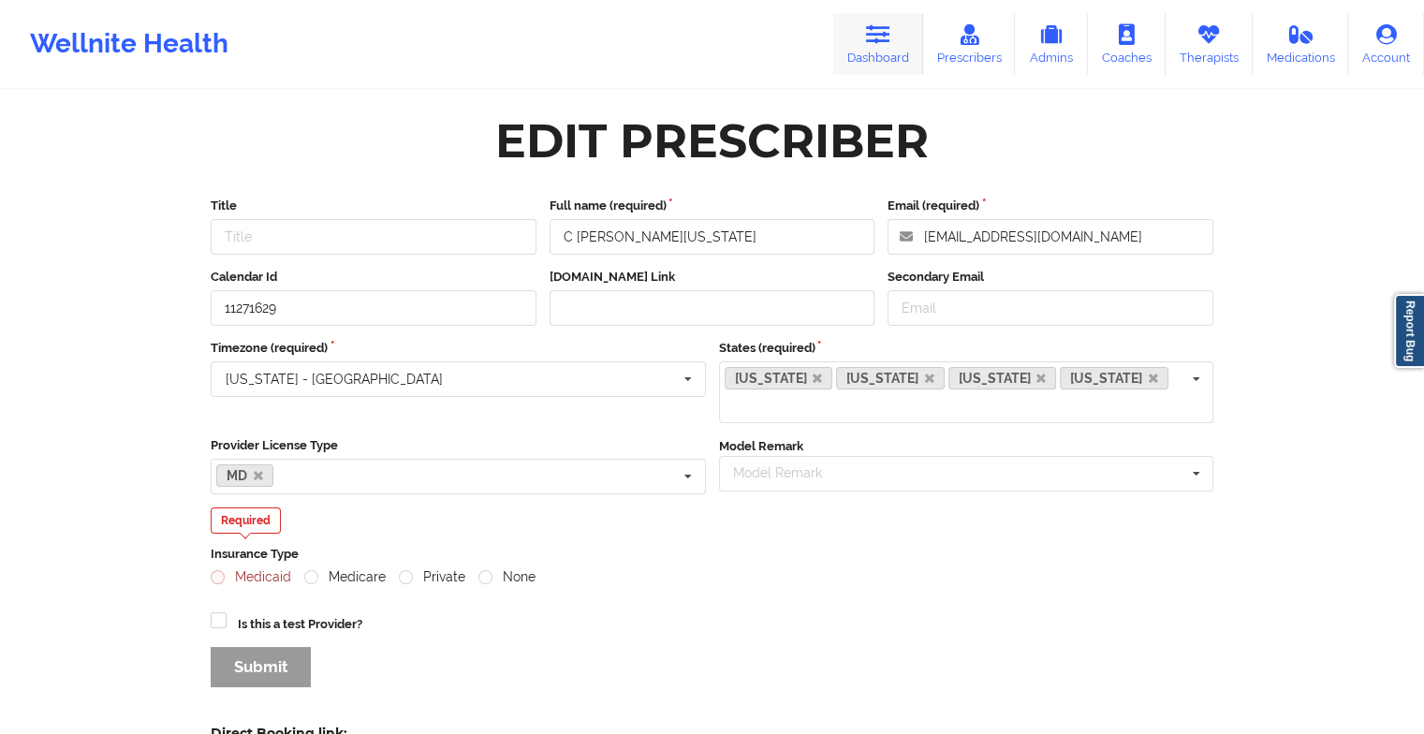
click at [852, 40] on link "Dashboard" at bounding box center [878, 44] width 90 height 62
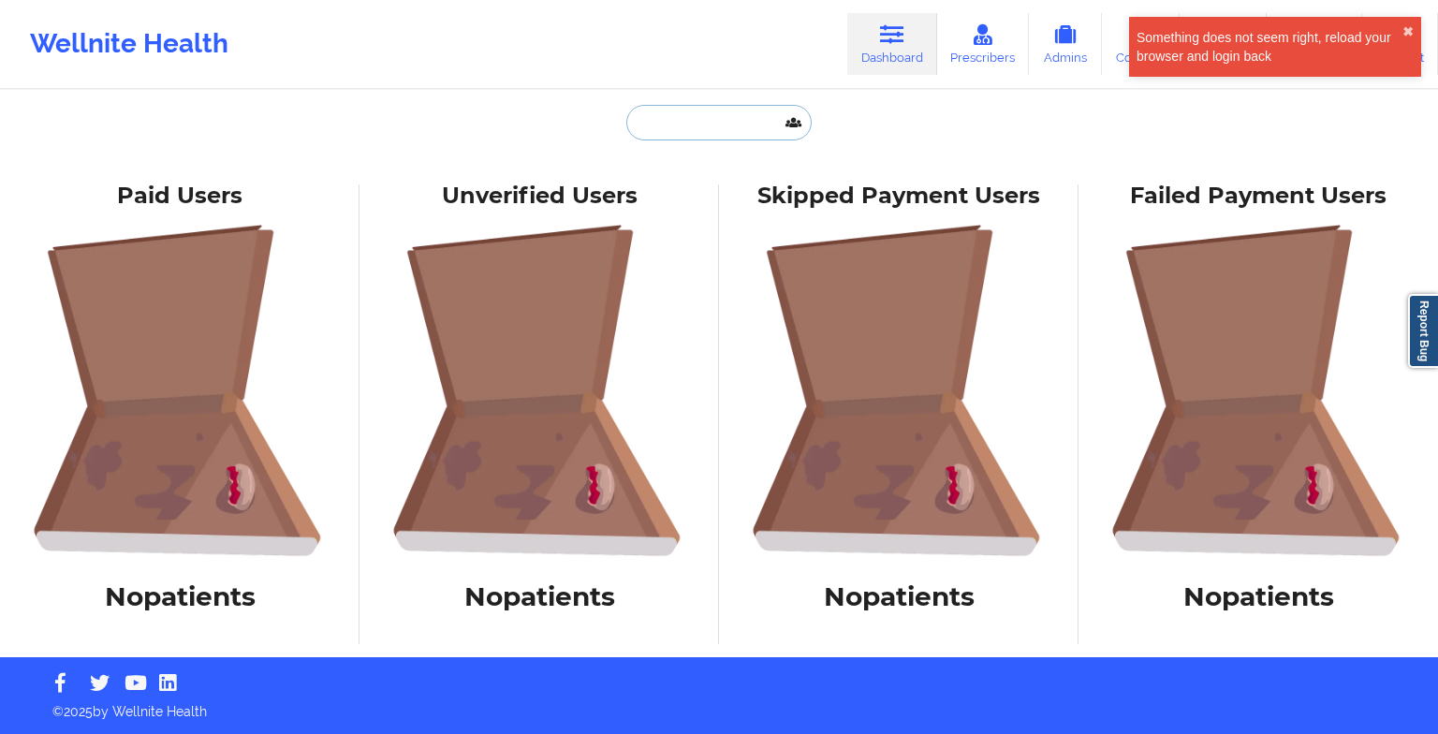
click at [663, 124] on input "text" at bounding box center [718, 123] width 185 height 36
paste input "[PERSON_NAME]"
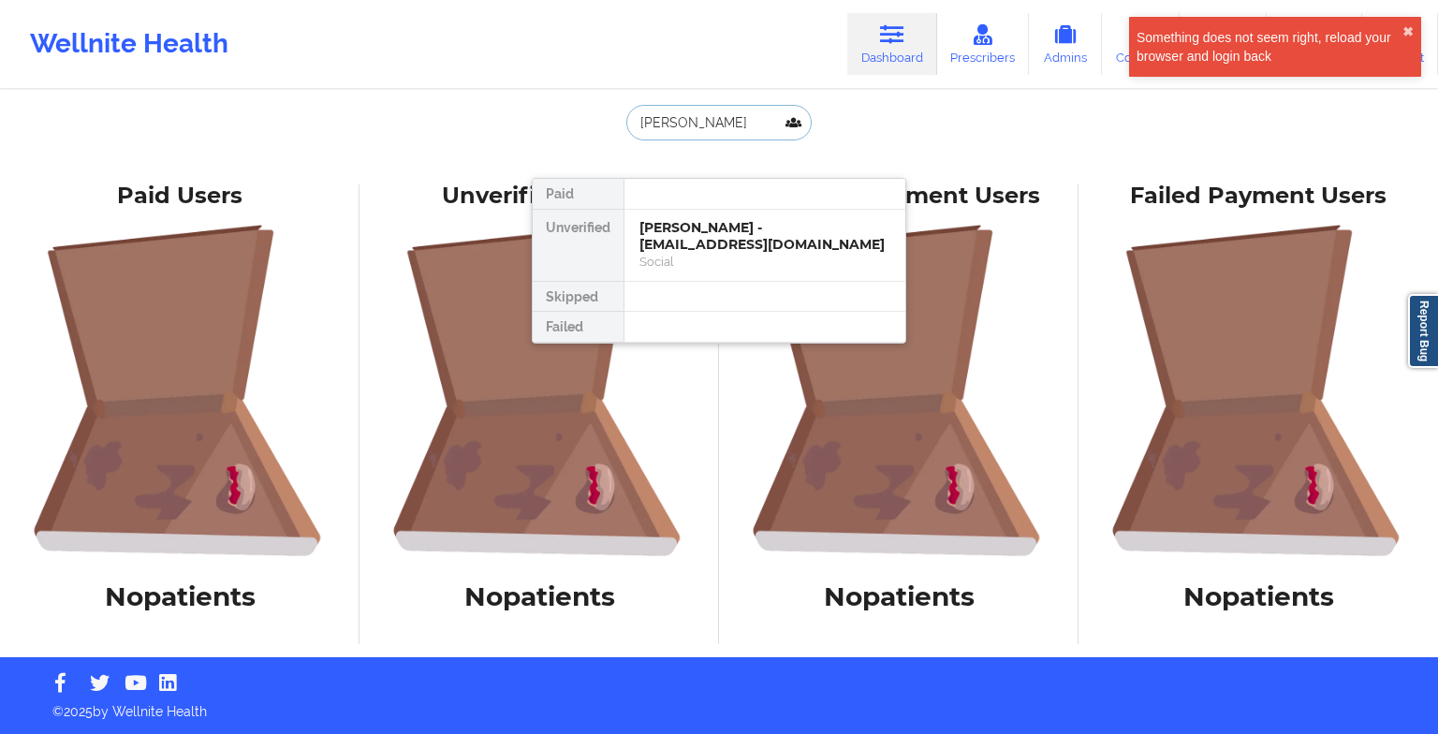
click at [730, 119] on input "[PERSON_NAME]" at bounding box center [718, 123] width 185 height 36
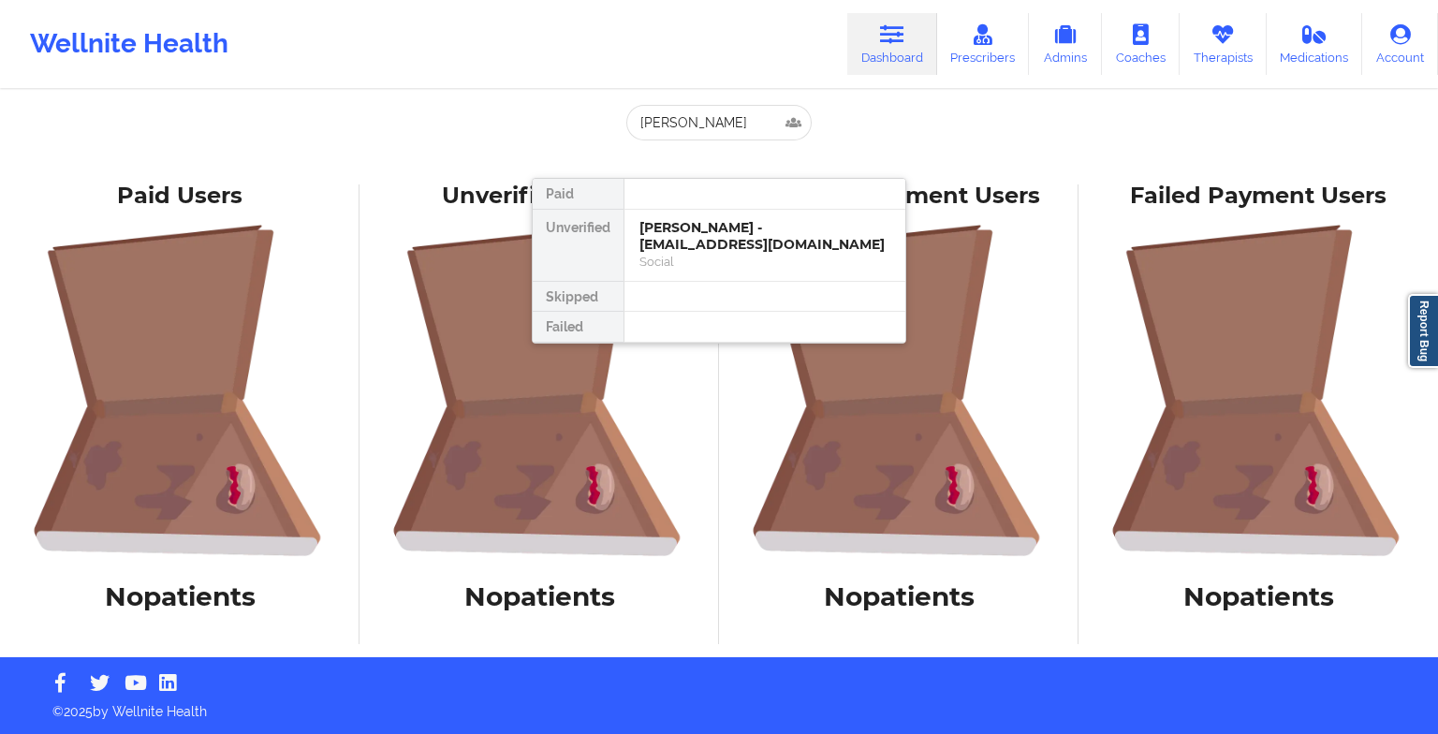
click at [752, 144] on div "[PERSON_NAME] Paid Unverified [PERSON_NAME] - [EMAIL_ADDRESS][DOMAIN_NAME] Soci…" at bounding box center [719, 138] width 374 height 66
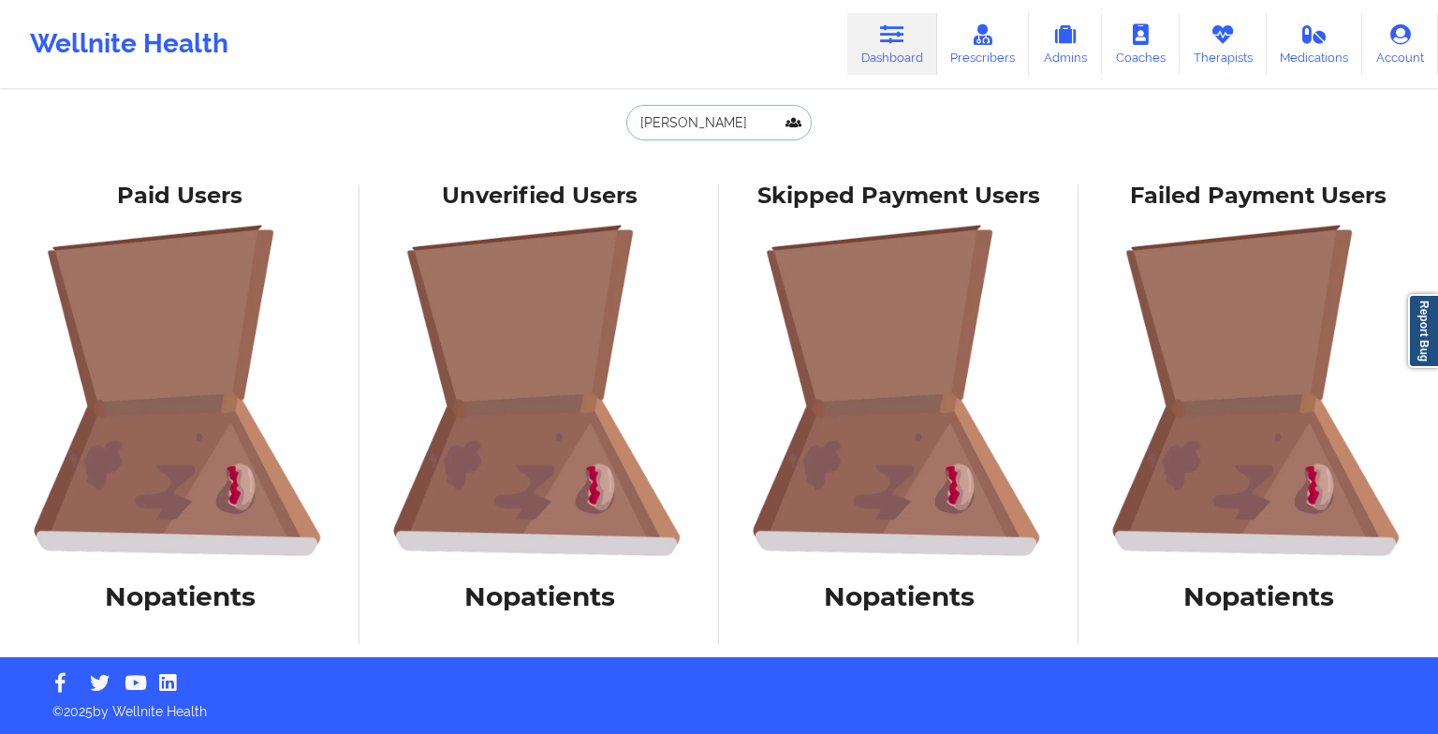
click at [763, 131] on input "[PERSON_NAME]" at bounding box center [718, 123] width 185 height 36
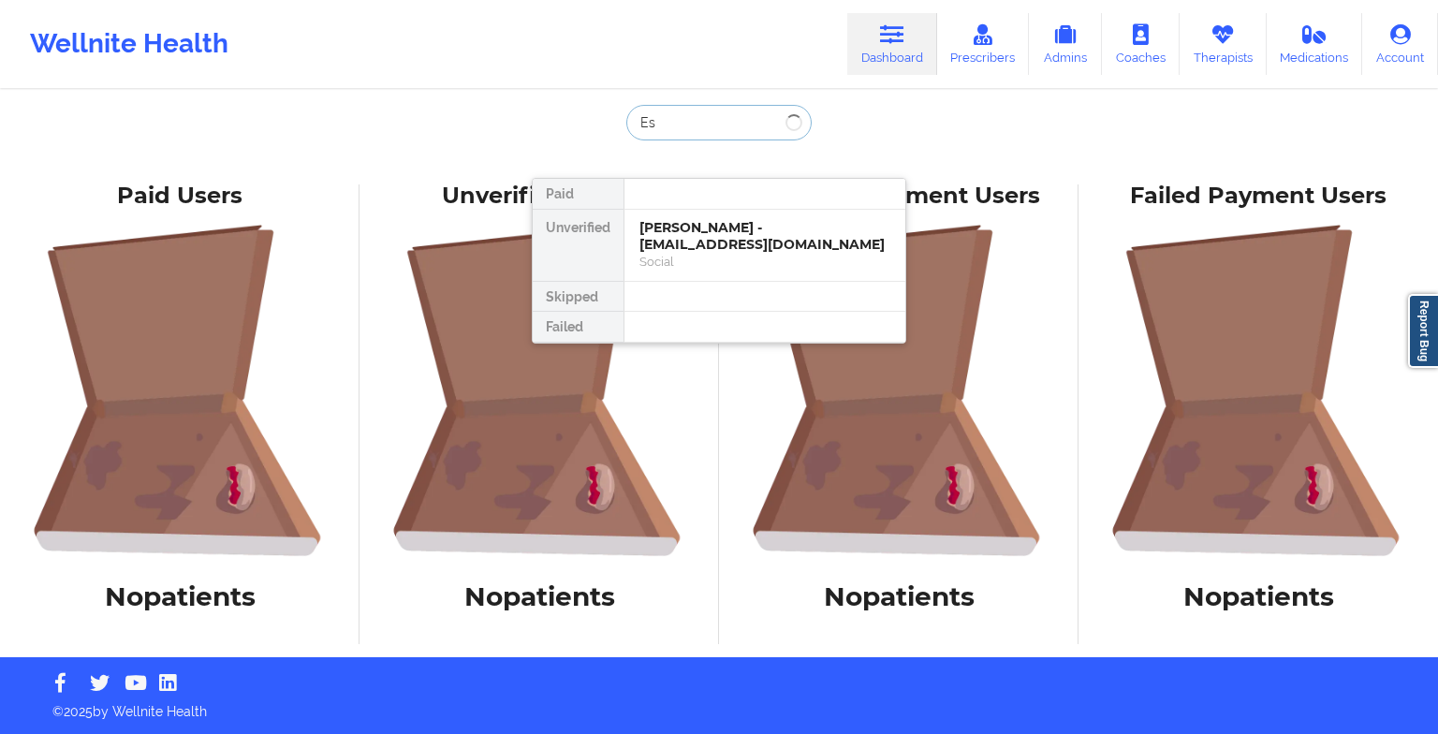
type input "E"
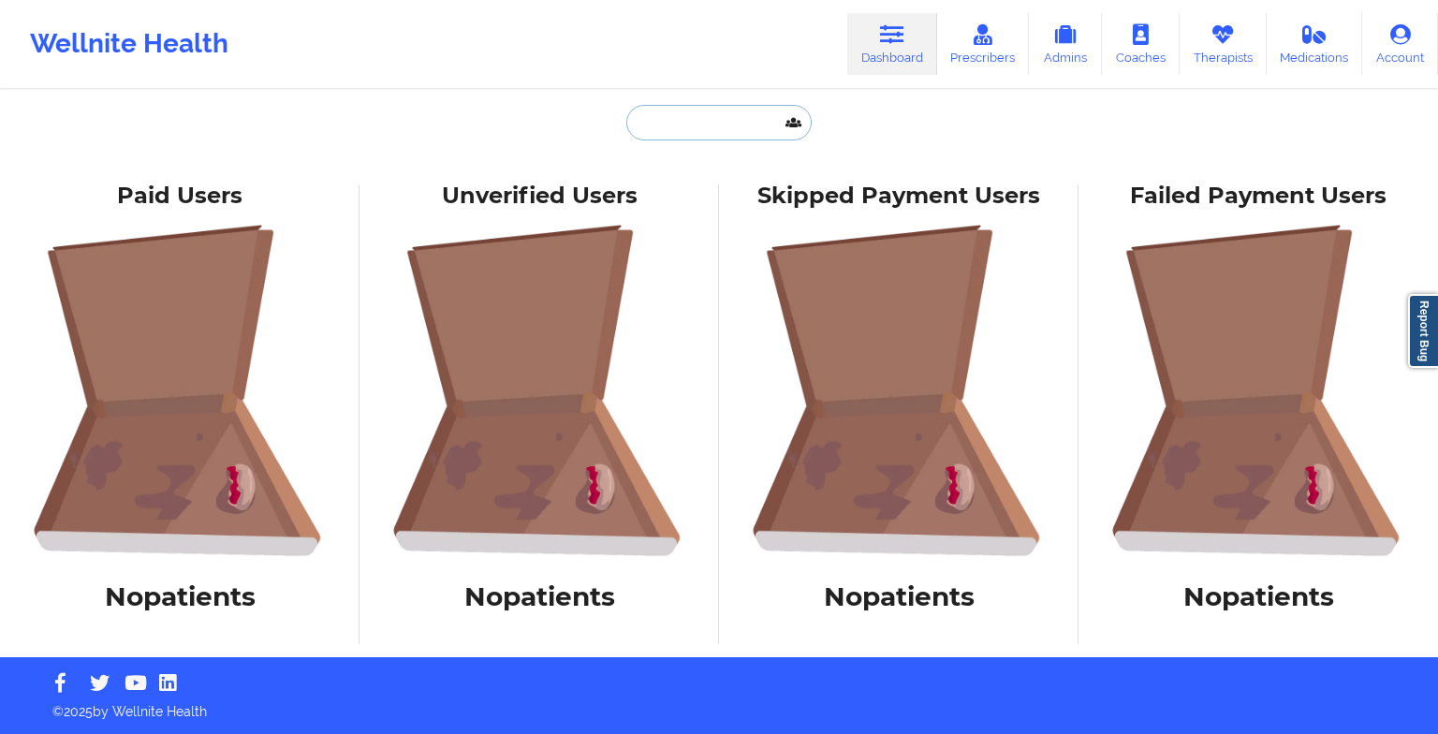
type input "o"
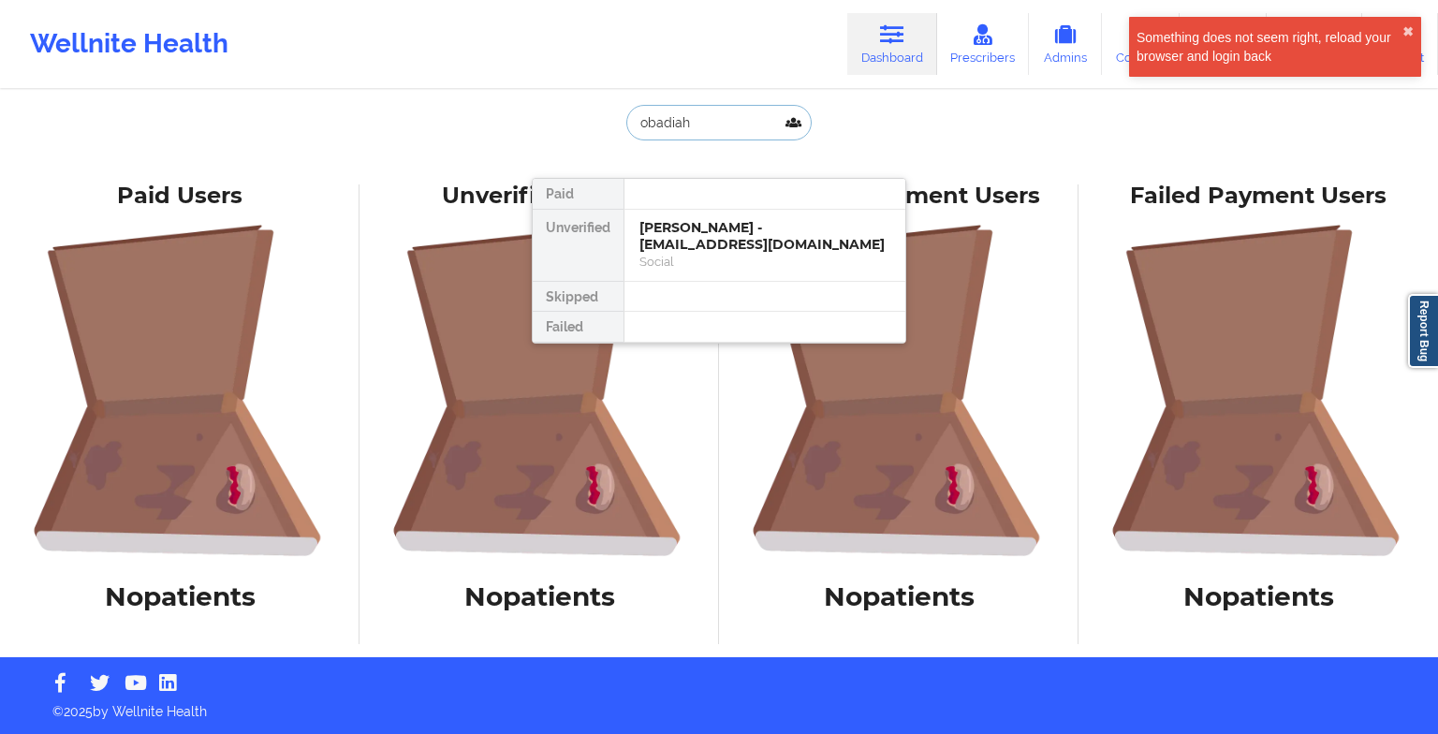
type input "obadiah"
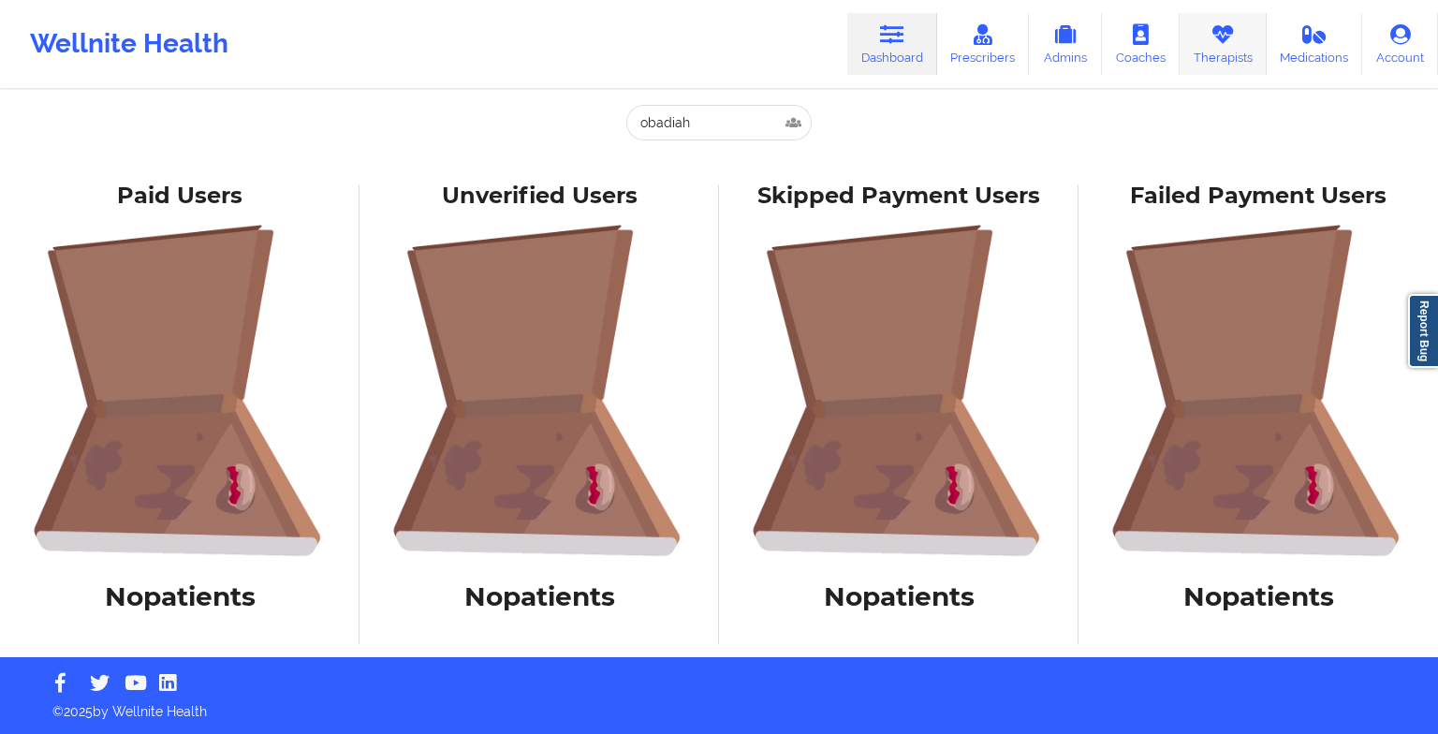
click at [1213, 29] on icon at bounding box center [1222, 34] width 24 height 21
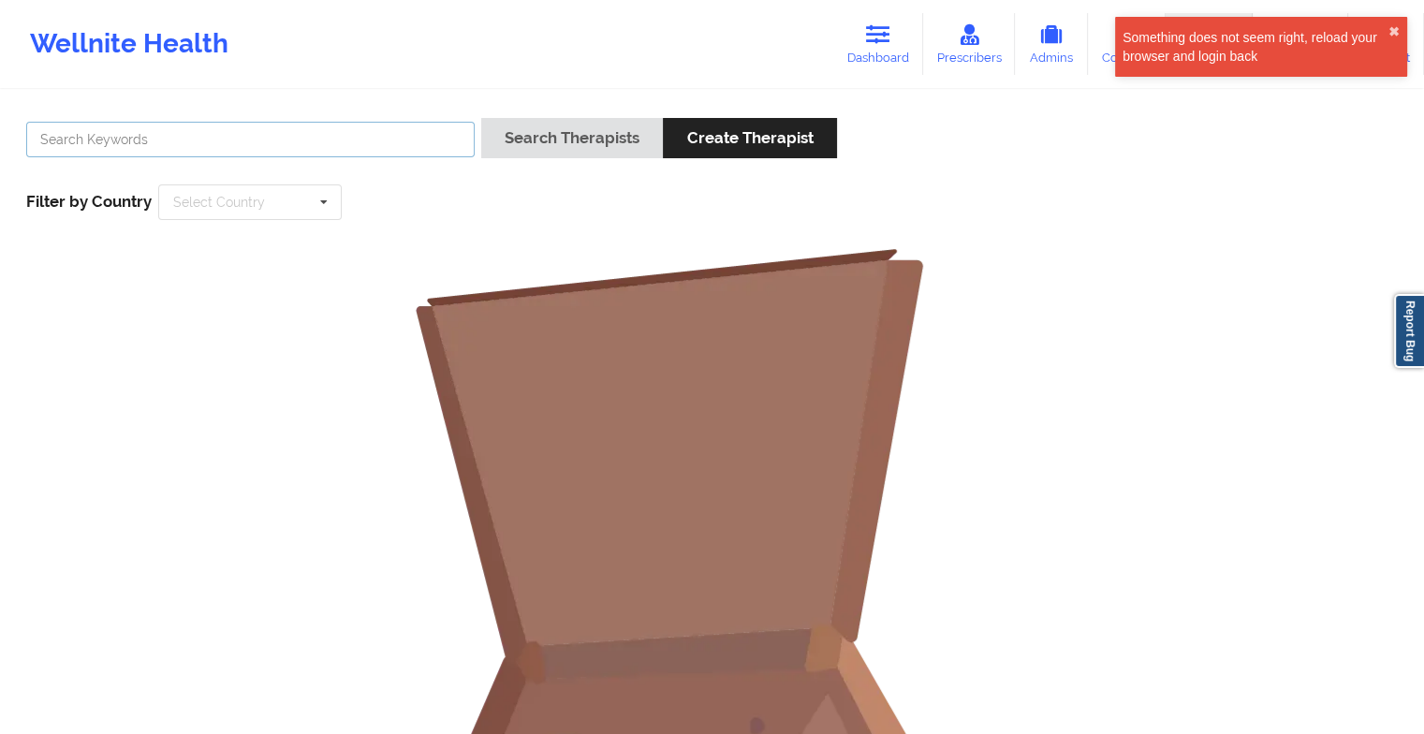
click at [208, 132] on input "text" at bounding box center [250, 140] width 448 height 36
type input "ronke"
click at [481, 118] on button "Search Therapists" at bounding box center [572, 138] width 182 height 40
